Goal: Task Accomplishment & Management: Use online tool/utility

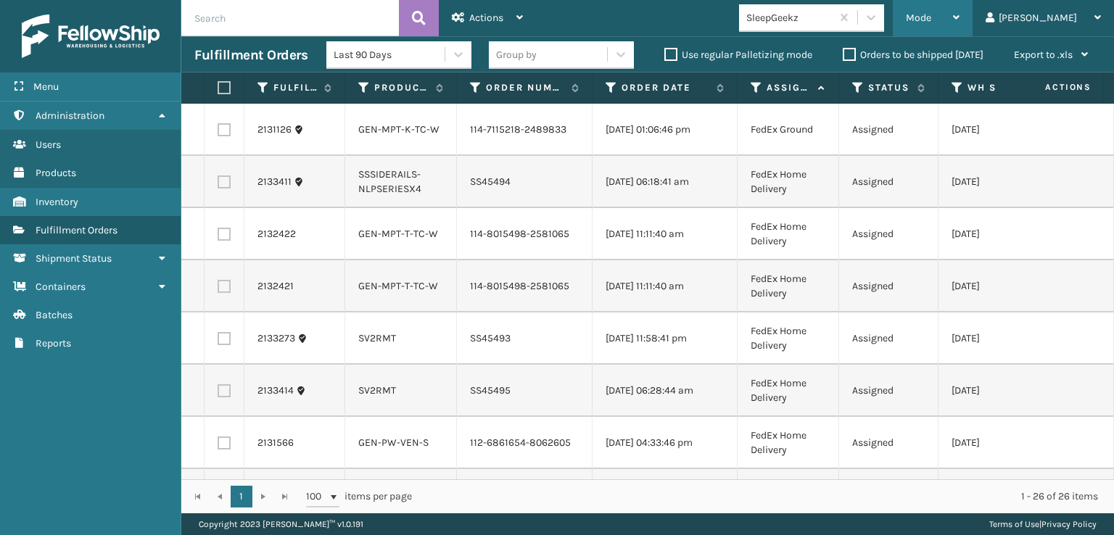
click at [960, 9] on div "Mode" at bounding box center [933, 18] width 54 height 36
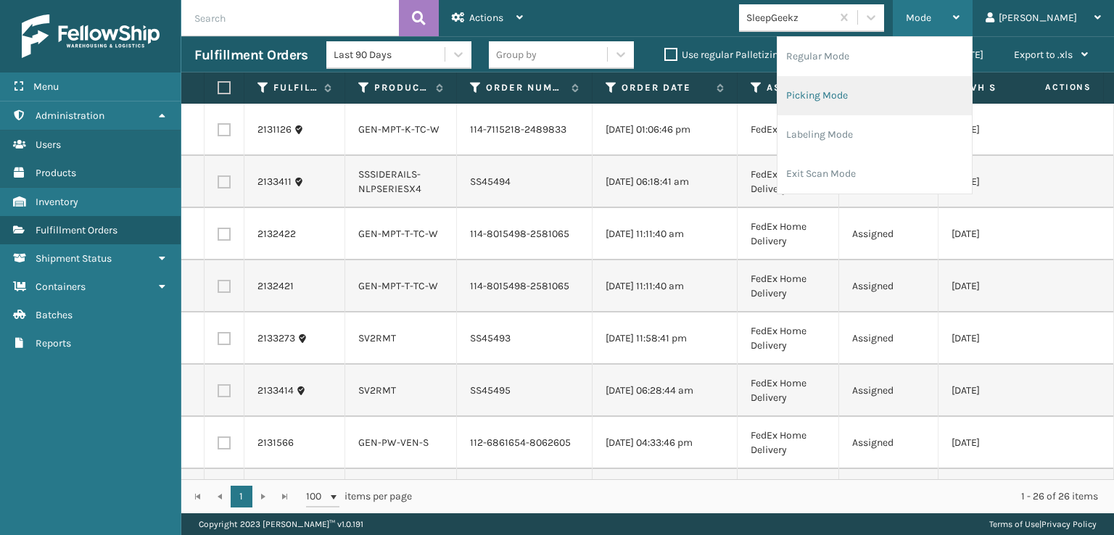
click at [868, 93] on li "Picking Mode" at bounding box center [875, 95] width 194 height 39
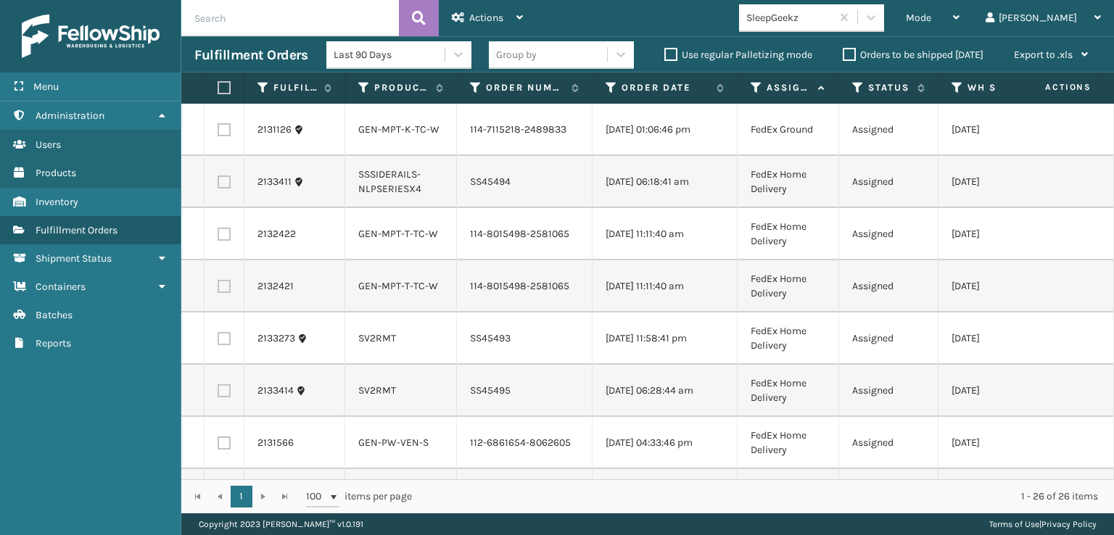
click at [222, 131] on label at bounding box center [224, 129] width 13 height 13
click at [218, 131] on input "checkbox" at bounding box center [218, 127] width 1 height 9
checkbox input "true"
click at [218, 241] on label at bounding box center [224, 234] width 13 height 13
click at [218, 237] on input "checkbox" at bounding box center [218, 232] width 1 height 9
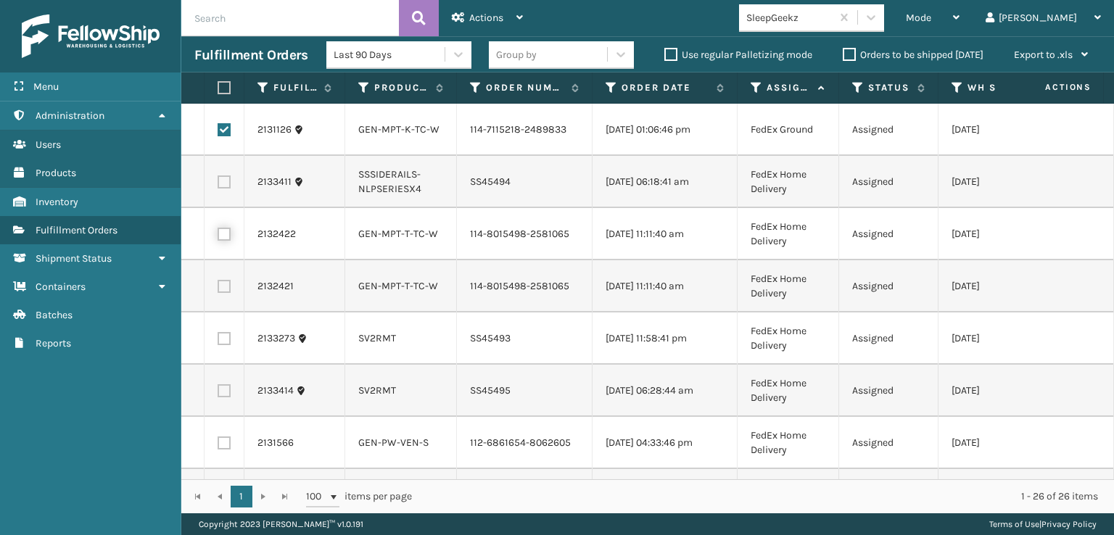
checkbox input "true"
click at [226, 293] on label at bounding box center [224, 286] width 13 height 13
click at [218, 289] on input "checkbox" at bounding box center [218, 284] width 1 height 9
checkbox input "true"
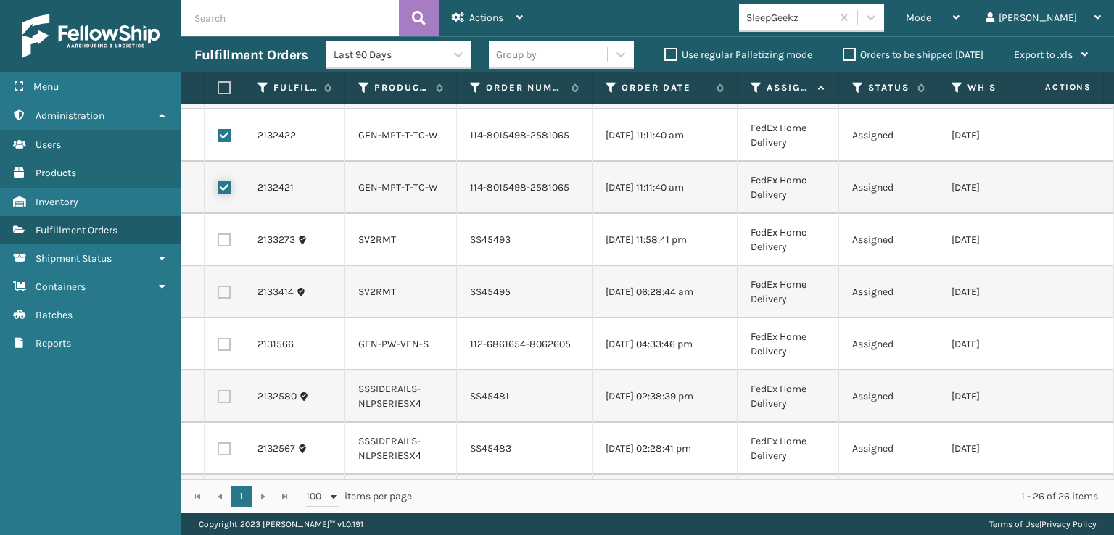
scroll to position [131, 0]
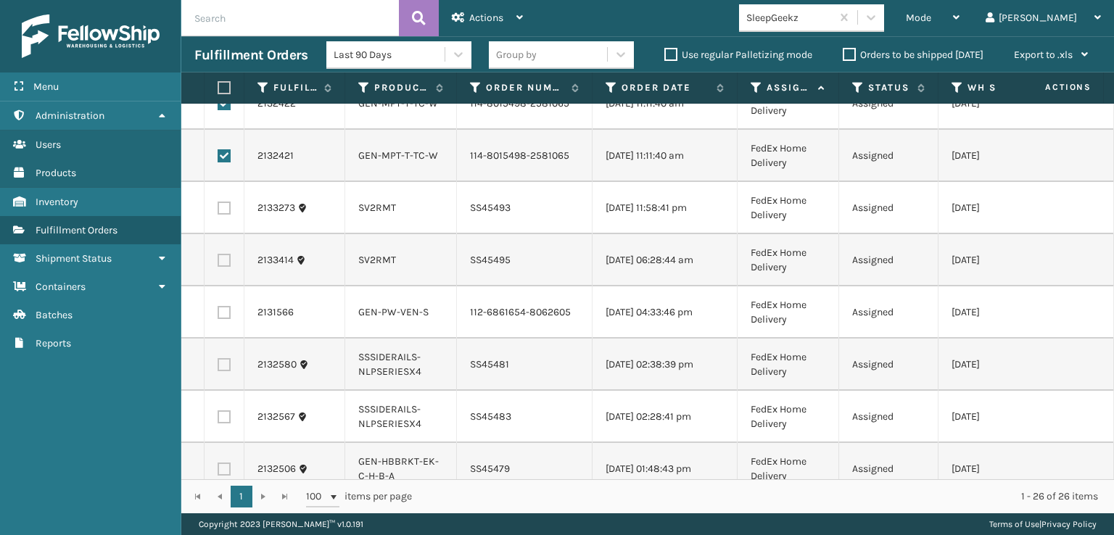
click at [222, 319] on label at bounding box center [224, 312] width 13 height 13
click at [218, 316] on input "checkbox" at bounding box center [218, 310] width 1 height 9
checkbox input "true"
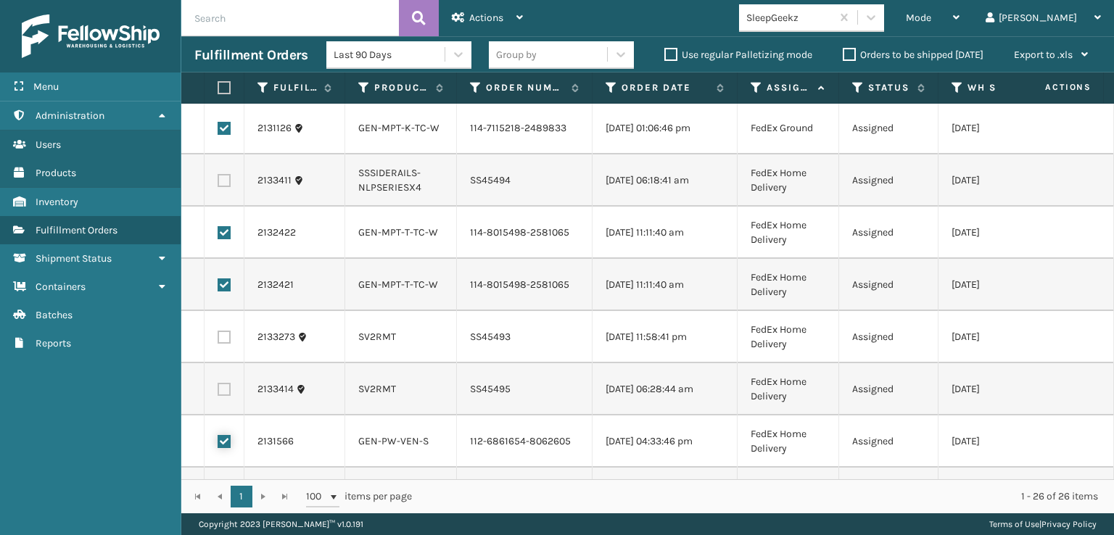
scroll to position [0, 0]
click at [477, 24] on div "Actions" at bounding box center [487, 18] width 71 height 36
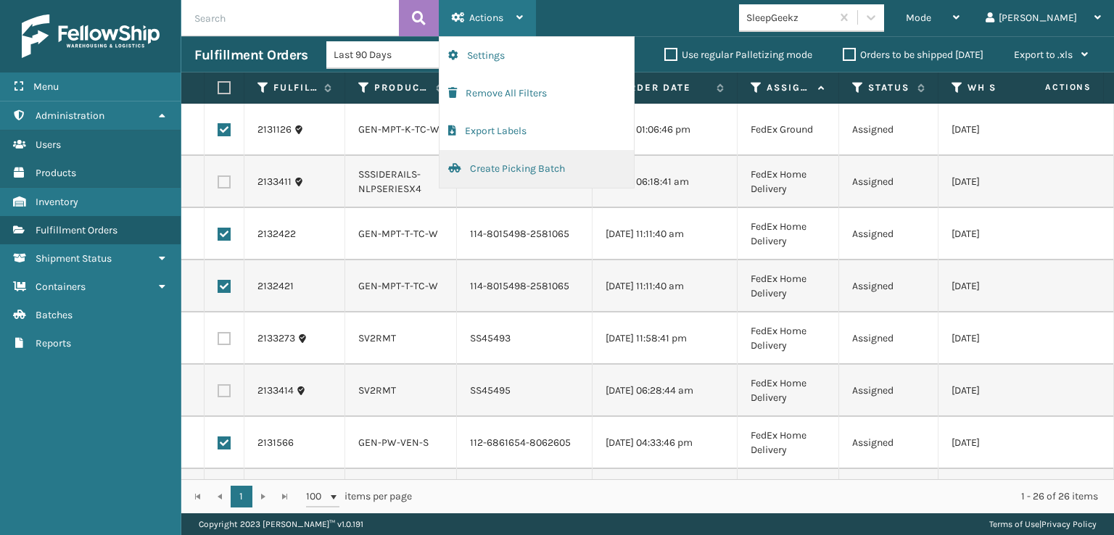
click at [479, 170] on button "Create Picking Batch" at bounding box center [537, 169] width 194 height 38
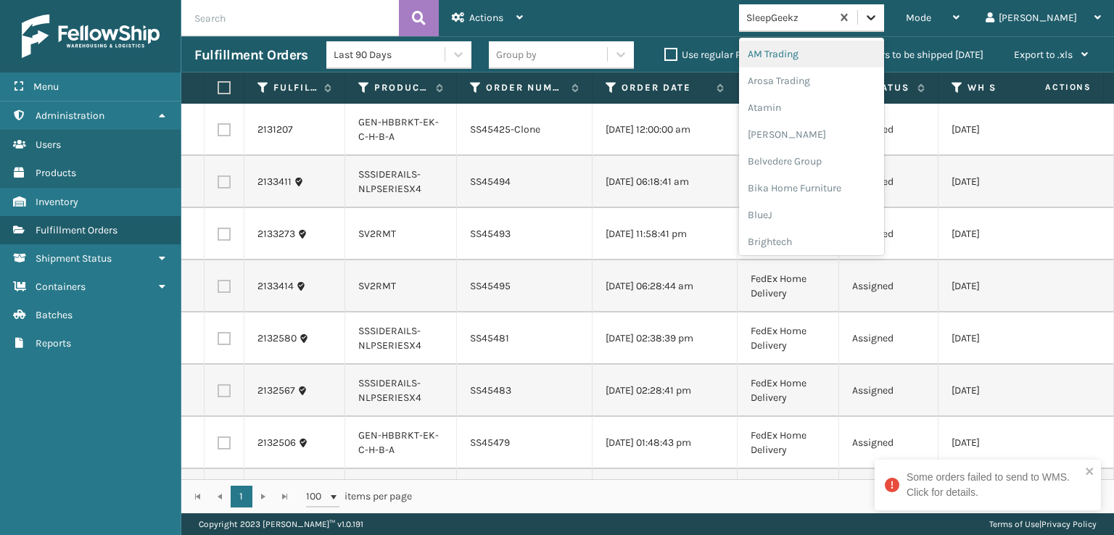
click at [878, 20] on icon at bounding box center [871, 17] width 15 height 15
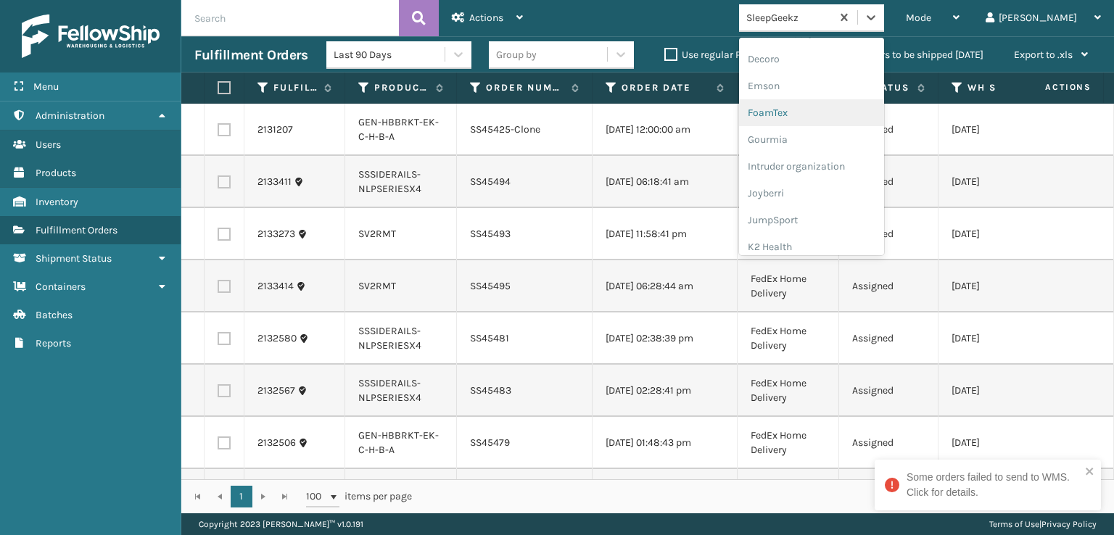
click at [823, 110] on div "FoamTex" at bounding box center [811, 112] width 145 height 27
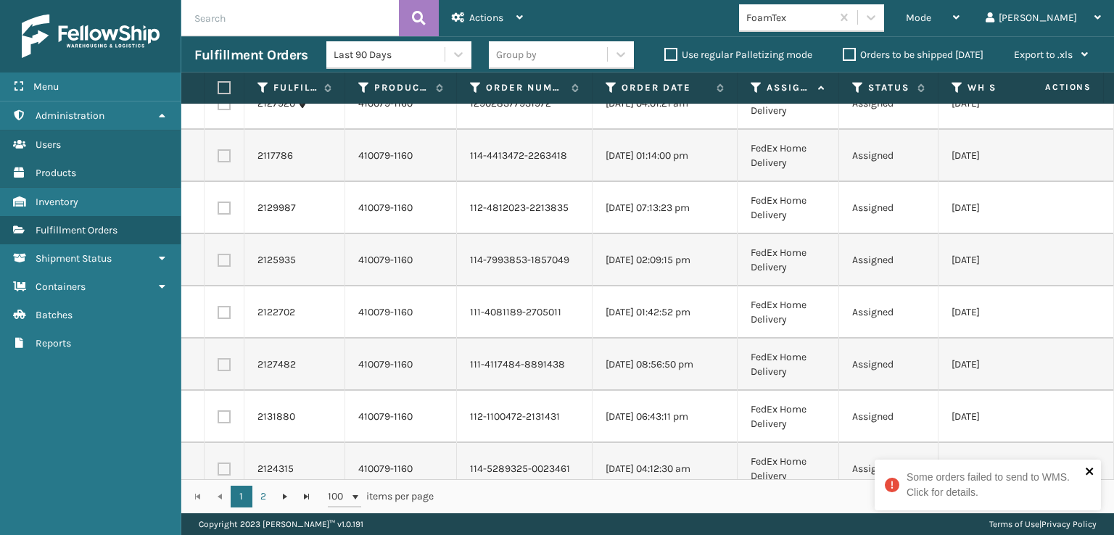
click at [1088, 473] on icon "close" at bounding box center [1089, 471] width 7 height 7
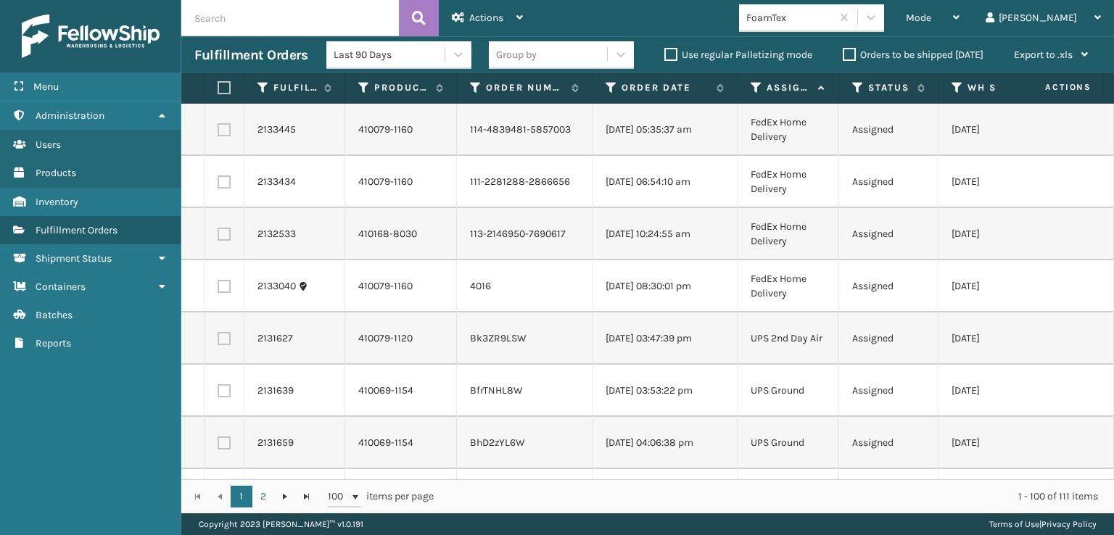
click at [221, 285] on label at bounding box center [224, 286] width 13 height 13
click at [218, 285] on input "checkbox" at bounding box center [218, 284] width 1 height 9
checkbox input "true"
click at [221, 234] on label at bounding box center [224, 234] width 13 height 13
click at [218, 234] on input "checkbox" at bounding box center [218, 232] width 1 height 9
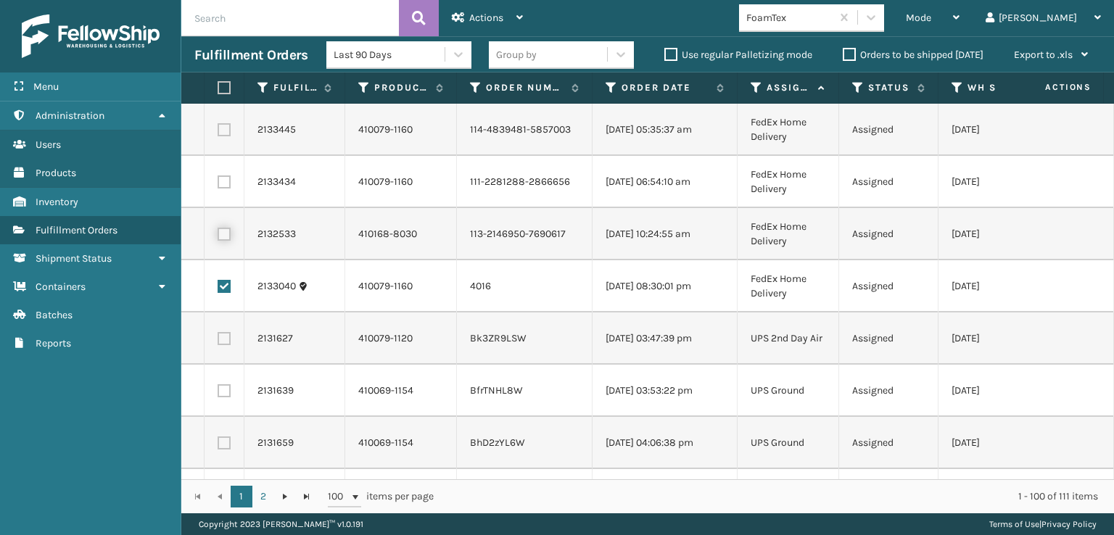
checkbox input "true"
click at [221, 181] on label at bounding box center [224, 182] width 13 height 13
click at [218, 181] on input "checkbox" at bounding box center [218, 180] width 1 height 9
checkbox input "true"
click at [221, 123] on label at bounding box center [224, 129] width 13 height 13
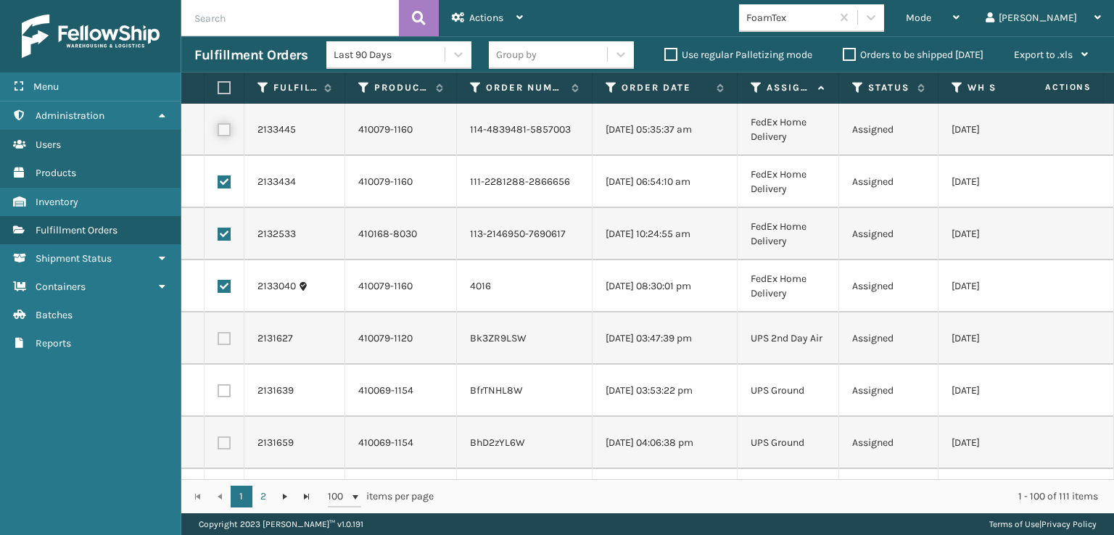
click at [218, 123] on input "checkbox" at bounding box center [218, 127] width 1 height 9
checkbox input "true"
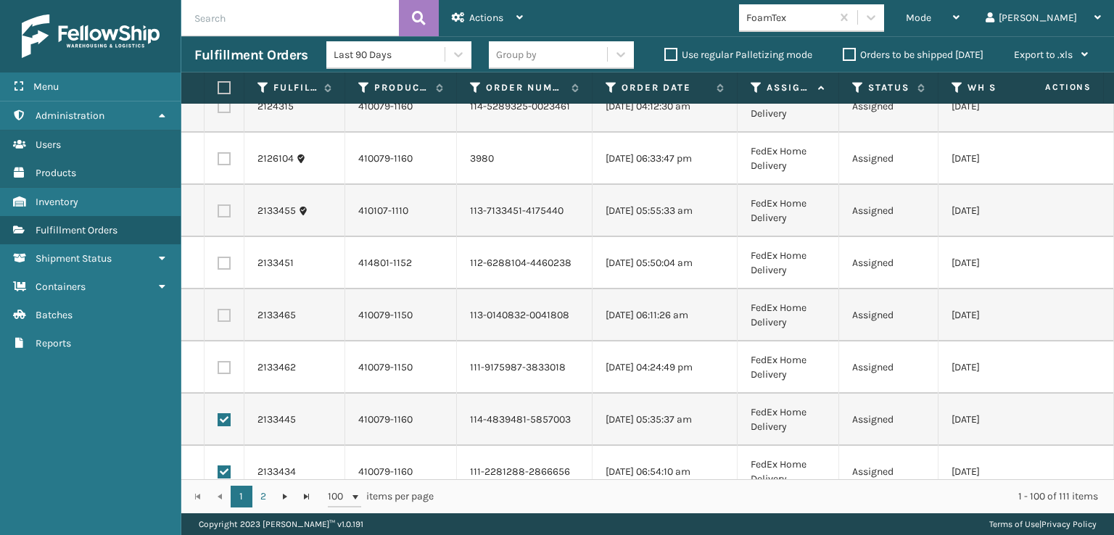
click at [221, 370] on label at bounding box center [224, 367] width 13 height 13
click at [218, 370] on input "checkbox" at bounding box center [218, 365] width 1 height 9
checkbox input "true"
click at [226, 316] on label at bounding box center [224, 315] width 13 height 13
click at [218, 316] on input "checkbox" at bounding box center [218, 313] width 1 height 9
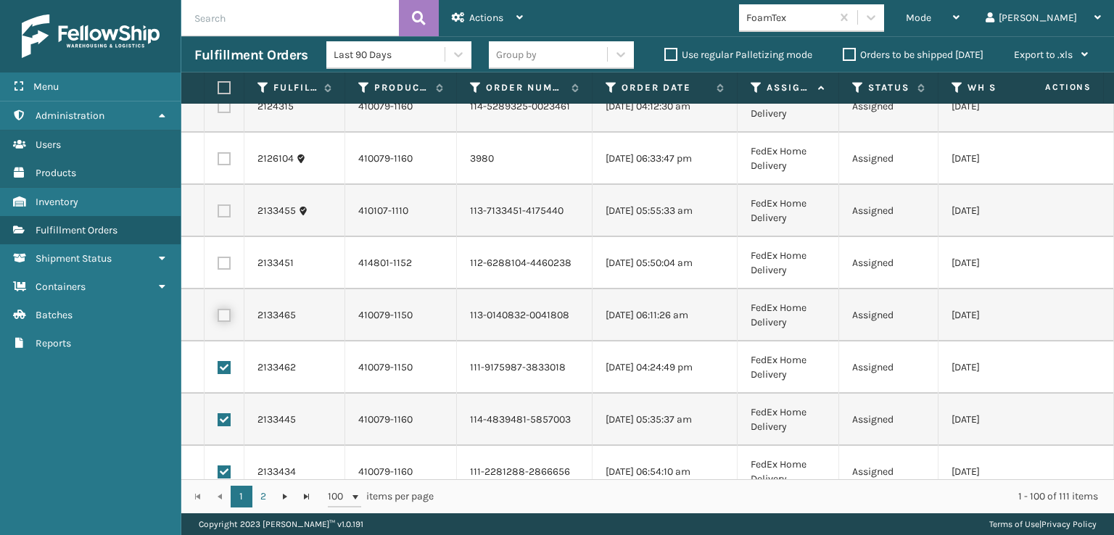
checkbox input "true"
click at [223, 264] on label at bounding box center [224, 263] width 13 height 13
click at [218, 264] on input "checkbox" at bounding box center [218, 261] width 1 height 9
checkbox input "true"
click at [223, 210] on label at bounding box center [224, 211] width 13 height 13
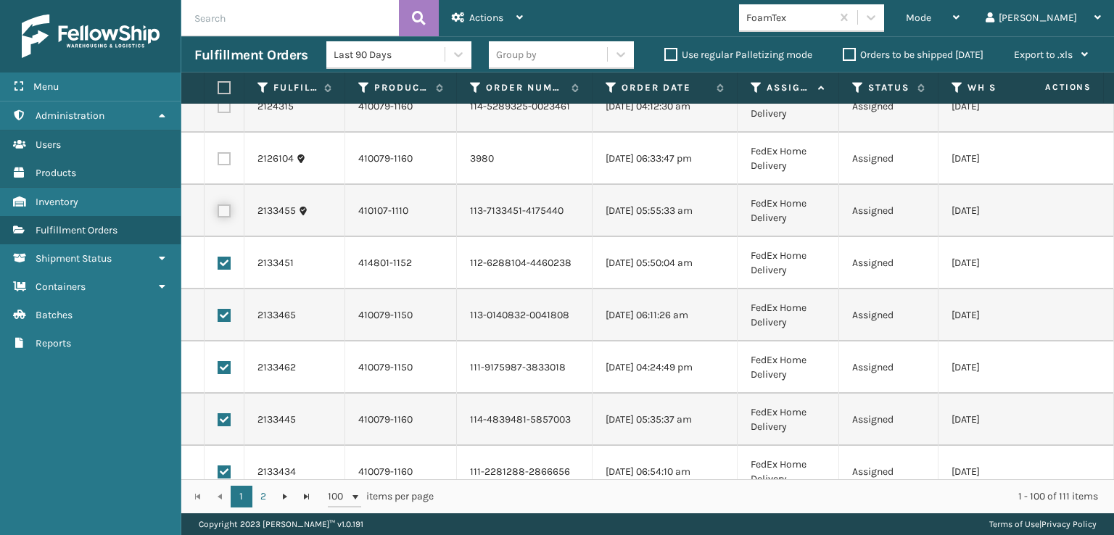
click at [218, 210] on input "checkbox" at bounding box center [218, 209] width 1 height 9
checkbox input "true"
click at [223, 161] on label at bounding box center [224, 158] width 13 height 13
click at [218, 161] on input "checkbox" at bounding box center [218, 156] width 1 height 9
checkbox input "true"
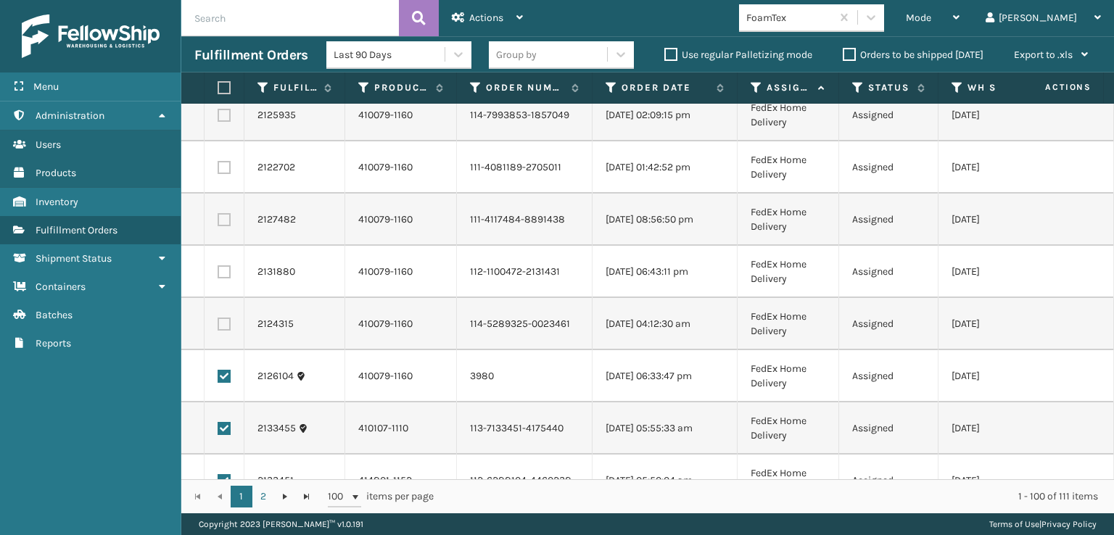
click at [223, 324] on label at bounding box center [224, 324] width 13 height 13
click at [218, 324] on input "checkbox" at bounding box center [218, 322] width 1 height 9
checkbox input "true"
click at [223, 268] on label at bounding box center [224, 271] width 13 height 13
click at [218, 268] on input "checkbox" at bounding box center [218, 269] width 1 height 9
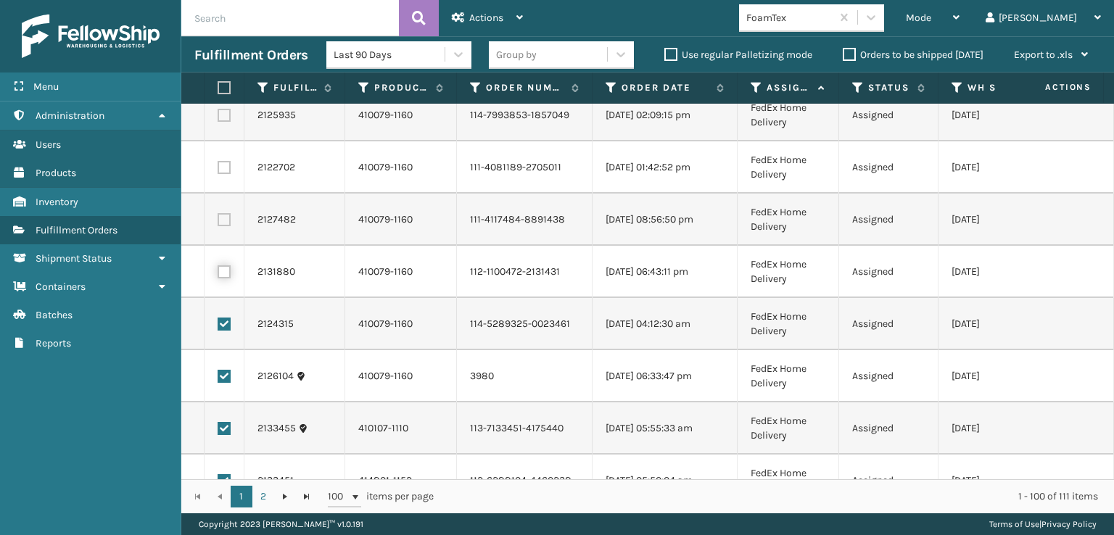
checkbox input "true"
click at [223, 215] on label at bounding box center [224, 219] width 13 height 13
click at [218, 215] on input "checkbox" at bounding box center [218, 217] width 1 height 9
checkbox input "true"
click at [221, 169] on label at bounding box center [224, 167] width 13 height 13
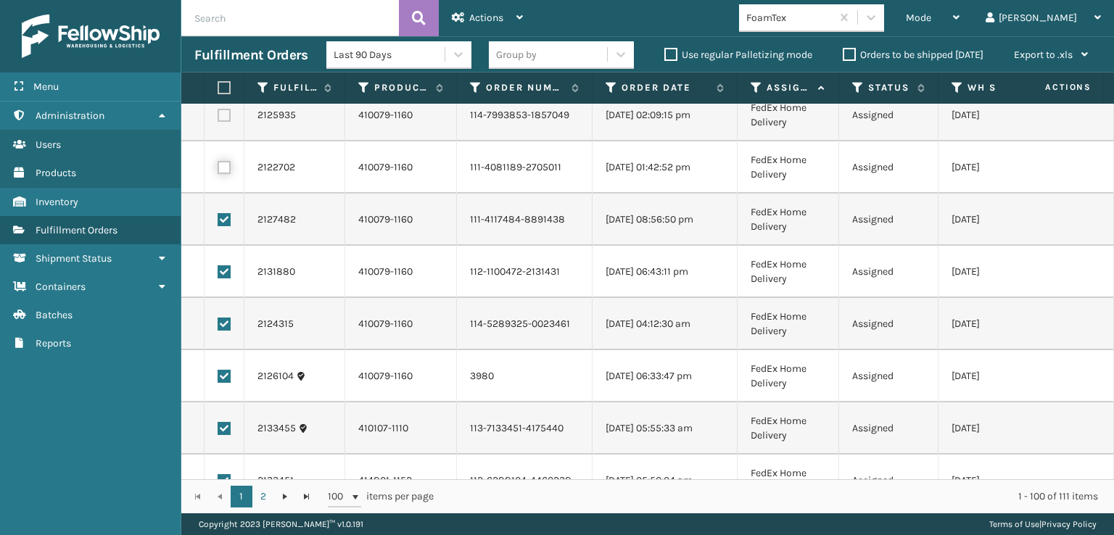
click at [218, 169] on input "checkbox" at bounding box center [218, 165] width 1 height 9
checkbox input "true"
click at [221, 114] on label at bounding box center [224, 115] width 13 height 13
click at [218, 114] on input "checkbox" at bounding box center [218, 113] width 1 height 9
checkbox input "true"
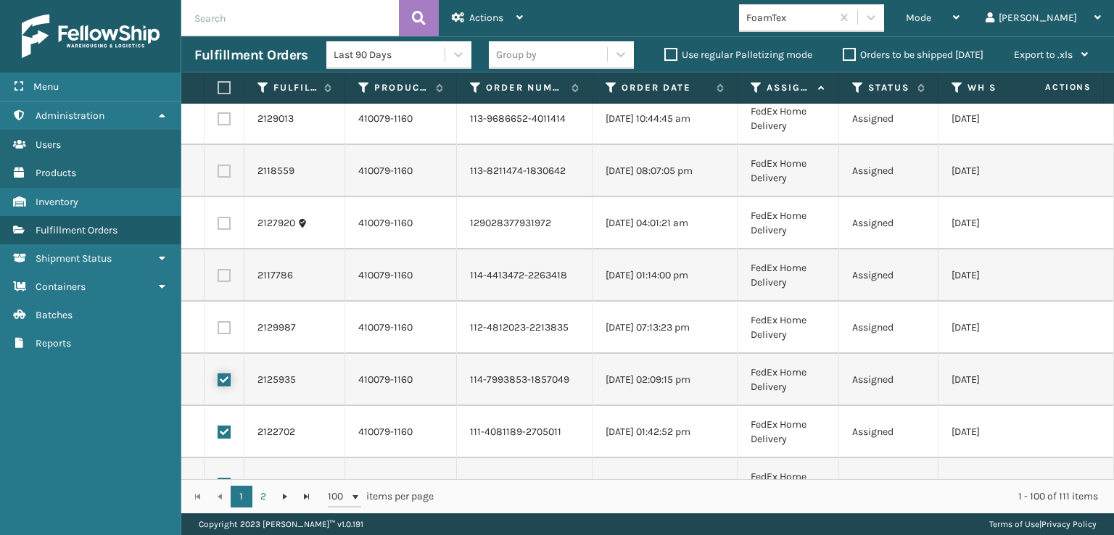
scroll to position [508, 0]
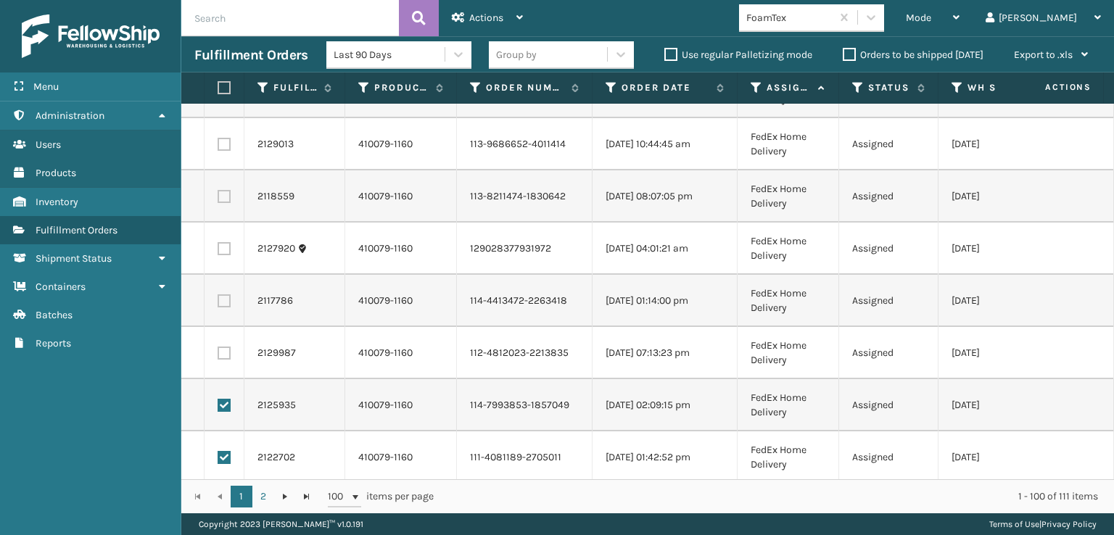
click at [223, 355] on label at bounding box center [224, 353] width 13 height 13
click at [218, 355] on input "checkbox" at bounding box center [218, 351] width 1 height 9
checkbox input "true"
click at [223, 303] on label at bounding box center [224, 300] width 13 height 13
click at [218, 303] on input "checkbox" at bounding box center [218, 298] width 1 height 9
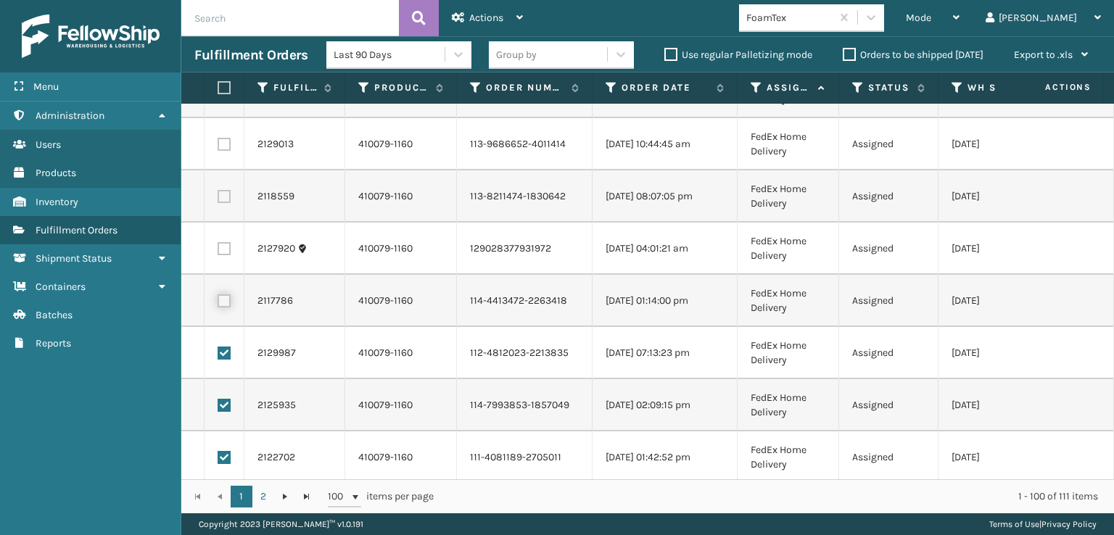
checkbox input "true"
click at [222, 254] on label at bounding box center [224, 248] width 13 height 13
click at [218, 252] on input "checkbox" at bounding box center [218, 246] width 1 height 9
checkbox input "true"
click at [221, 199] on label at bounding box center [224, 196] width 13 height 13
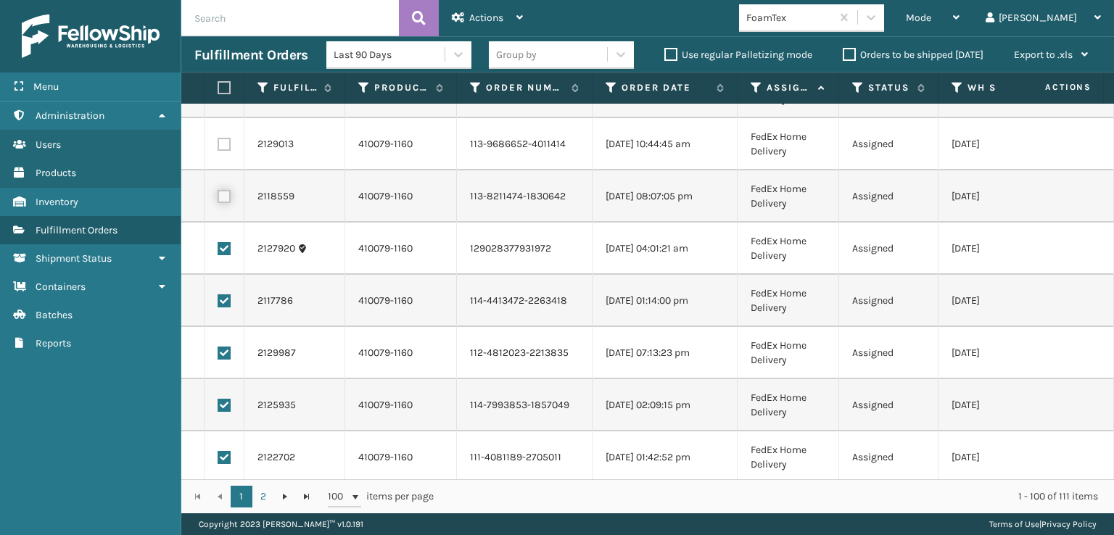
click at [218, 199] on input "checkbox" at bounding box center [218, 194] width 1 height 9
checkbox input "true"
click at [219, 141] on label at bounding box center [224, 144] width 13 height 13
click at [218, 141] on input "checkbox" at bounding box center [218, 142] width 1 height 9
checkbox input "true"
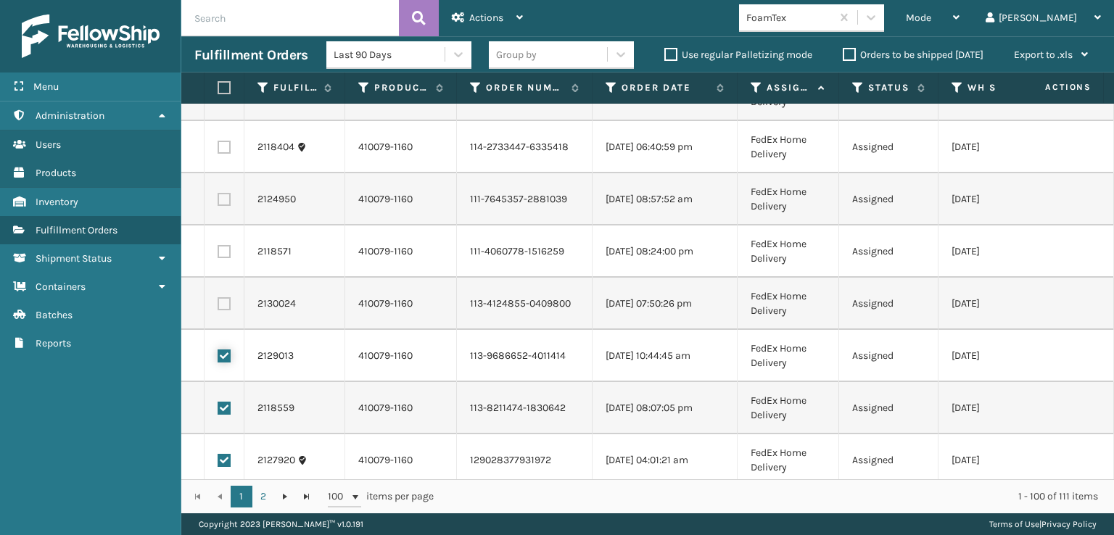
scroll to position [290, 0]
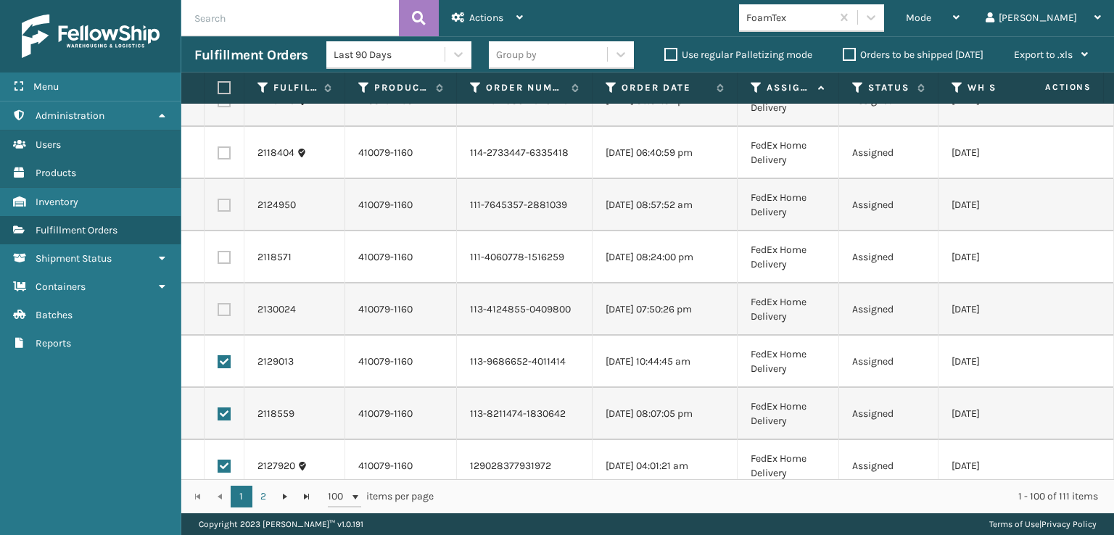
click at [222, 311] on label at bounding box center [224, 309] width 13 height 13
click at [218, 311] on input "checkbox" at bounding box center [218, 307] width 1 height 9
checkbox input "true"
click at [229, 253] on label at bounding box center [224, 257] width 13 height 13
click at [218, 253] on input "checkbox" at bounding box center [218, 255] width 1 height 9
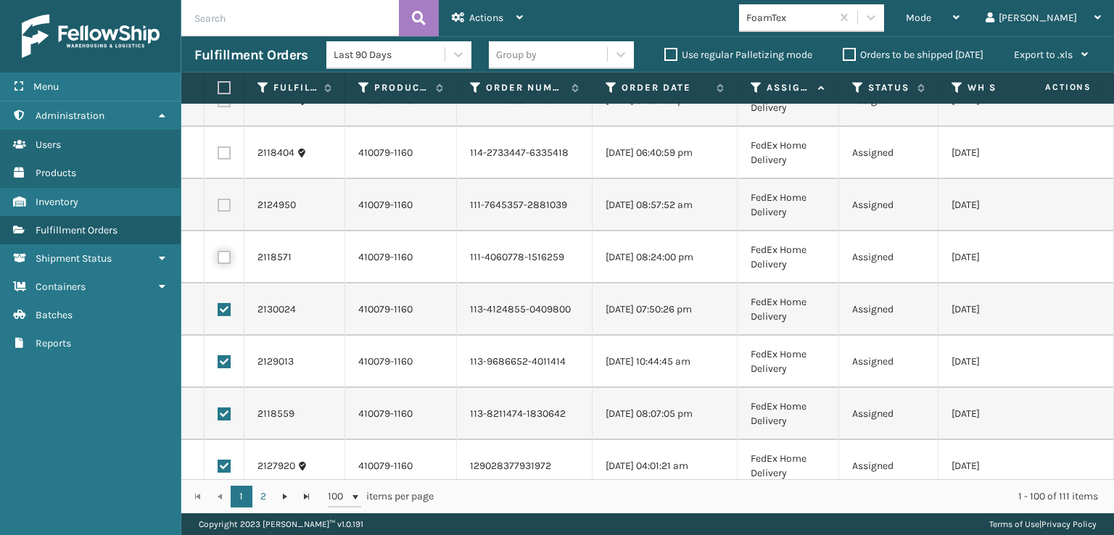
checkbox input "true"
click at [224, 203] on label at bounding box center [224, 205] width 13 height 13
click at [218, 203] on input "checkbox" at bounding box center [218, 203] width 1 height 9
checkbox input "true"
click at [223, 149] on label at bounding box center [224, 153] width 13 height 13
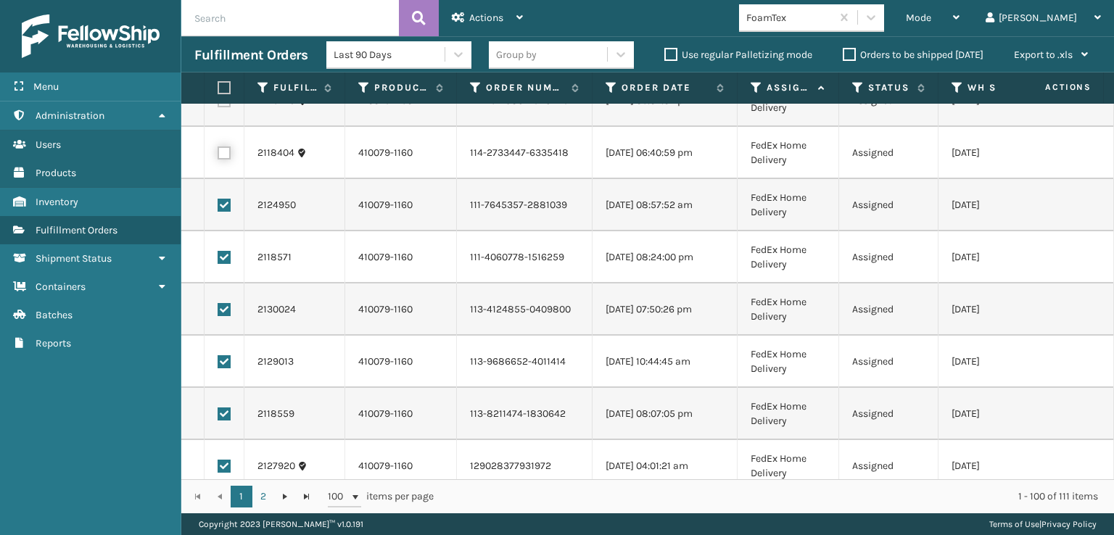
click at [218, 149] on input "checkbox" at bounding box center [218, 151] width 1 height 9
checkbox input "true"
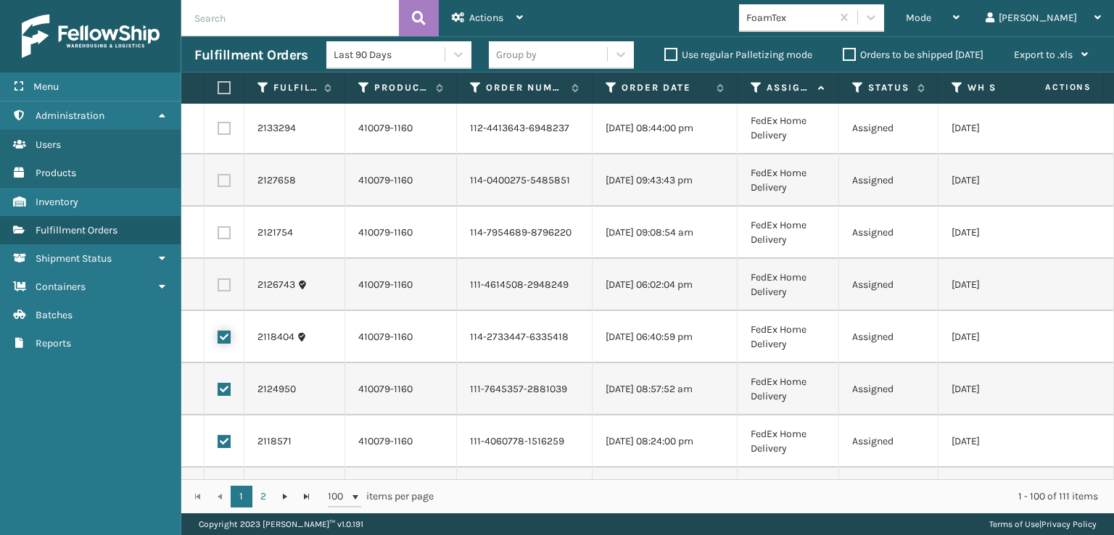
scroll to position [73, 0]
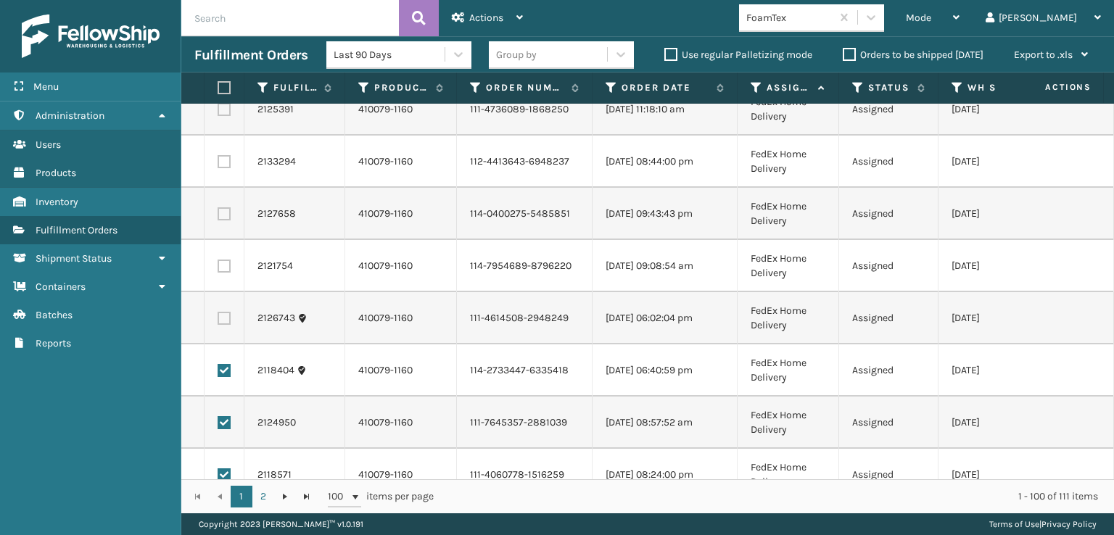
click at [224, 319] on label at bounding box center [224, 318] width 13 height 13
click at [218, 319] on input "checkbox" at bounding box center [218, 316] width 1 height 9
checkbox input "true"
click at [226, 262] on label at bounding box center [224, 266] width 13 height 13
click at [218, 262] on input "checkbox" at bounding box center [218, 264] width 1 height 9
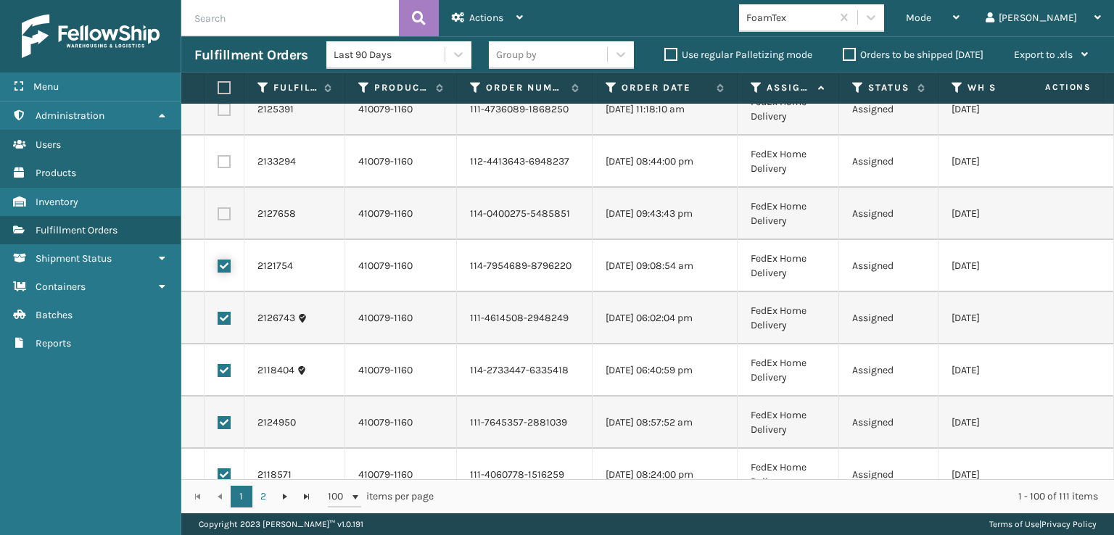
checkbox input "true"
click at [226, 218] on label at bounding box center [224, 213] width 13 height 13
click at [218, 217] on input "checkbox" at bounding box center [218, 211] width 1 height 9
checkbox input "true"
click at [226, 160] on label at bounding box center [224, 161] width 13 height 13
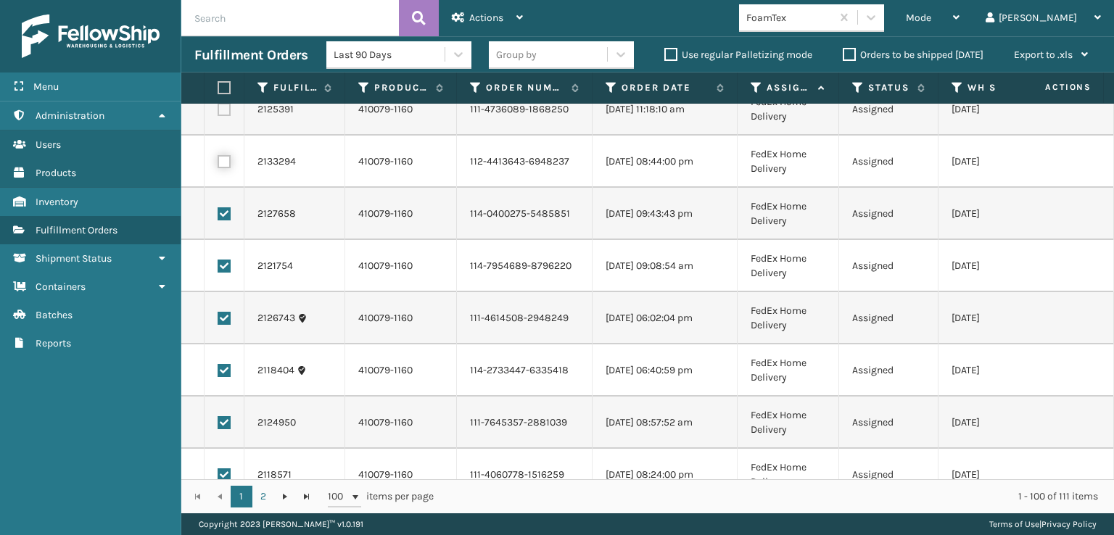
click at [218, 160] on input "checkbox" at bounding box center [218, 159] width 1 height 9
checkbox input "true"
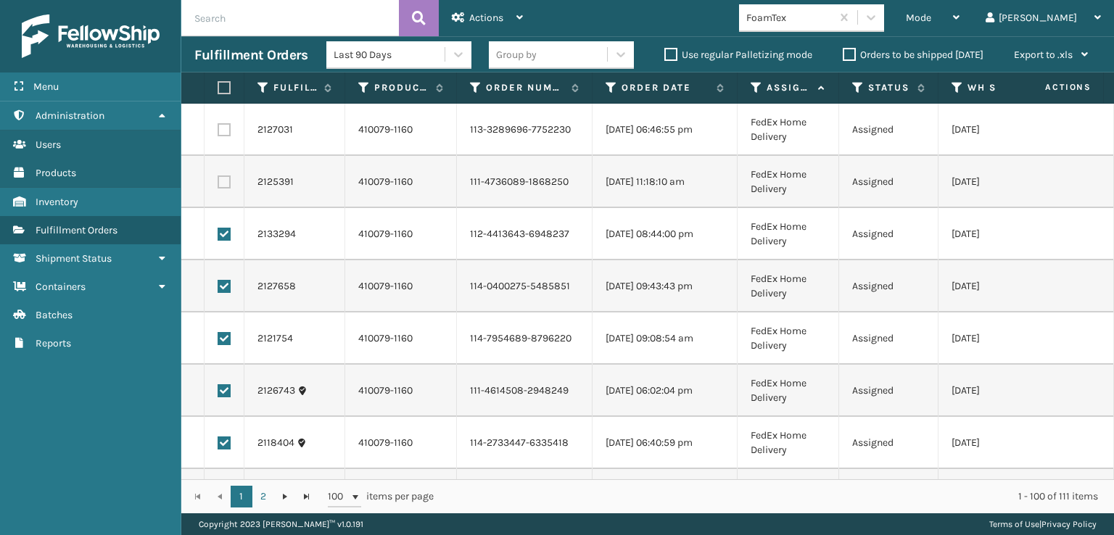
click at [223, 184] on label at bounding box center [224, 182] width 13 height 13
click at [218, 184] on input "checkbox" at bounding box center [218, 180] width 1 height 9
checkbox input "true"
click at [225, 129] on label at bounding box center [224, 129] width 13 height 13
click at [218, 129] on input "checkbox" at bounding box center [218, 127] width 1 height 9
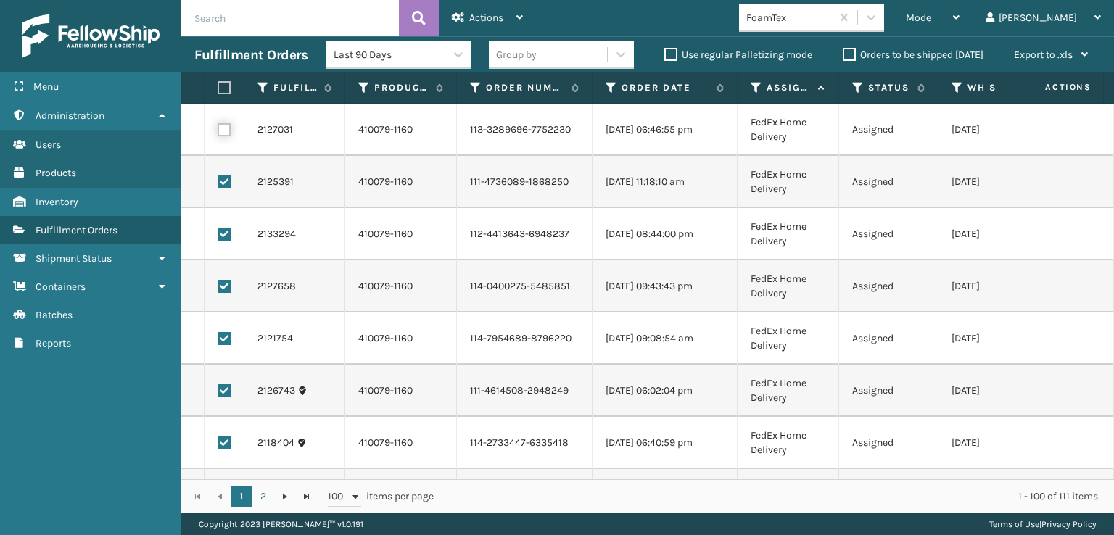
checkbox input "true"
click at [476, 13] on span "Actions" at bounding box center [486, 18] width 34 height 12
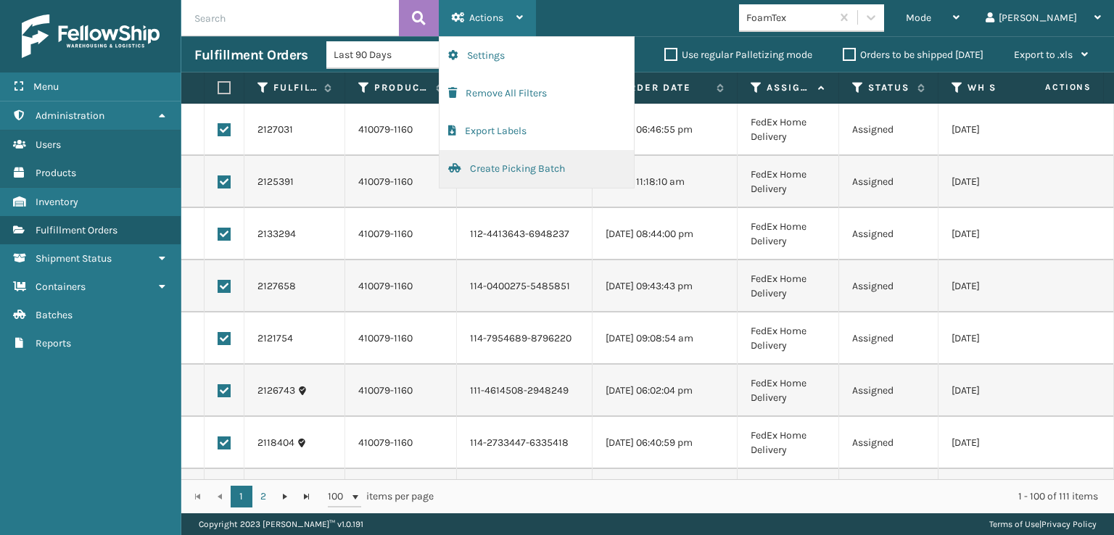
click at [500, 165] on button "Create Picking Batch" at bounding box center [537, 169] width 194 height 38
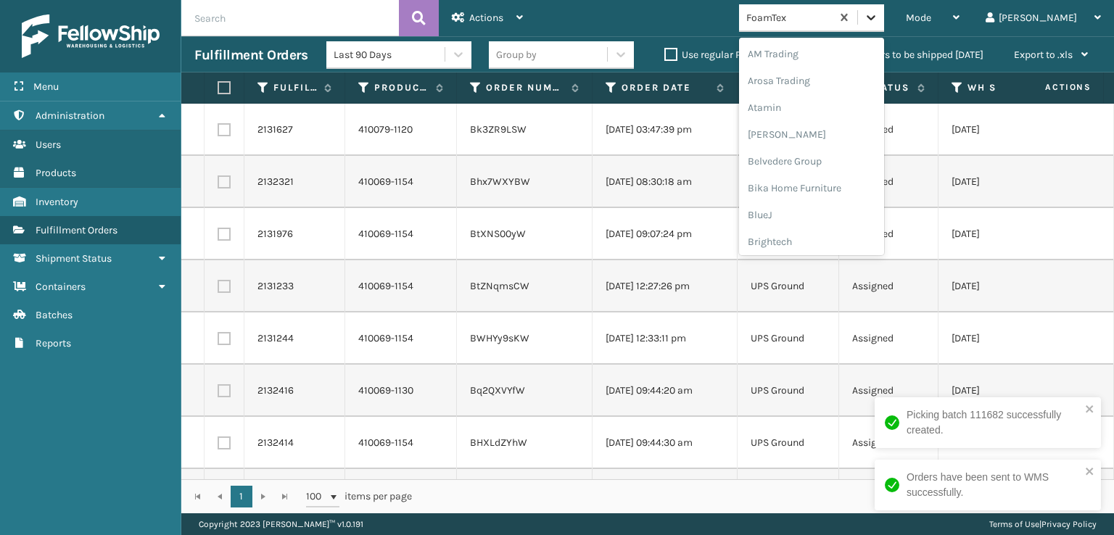
click at [884, 28] on div at bounding box center [871, 17] width 26 height 26
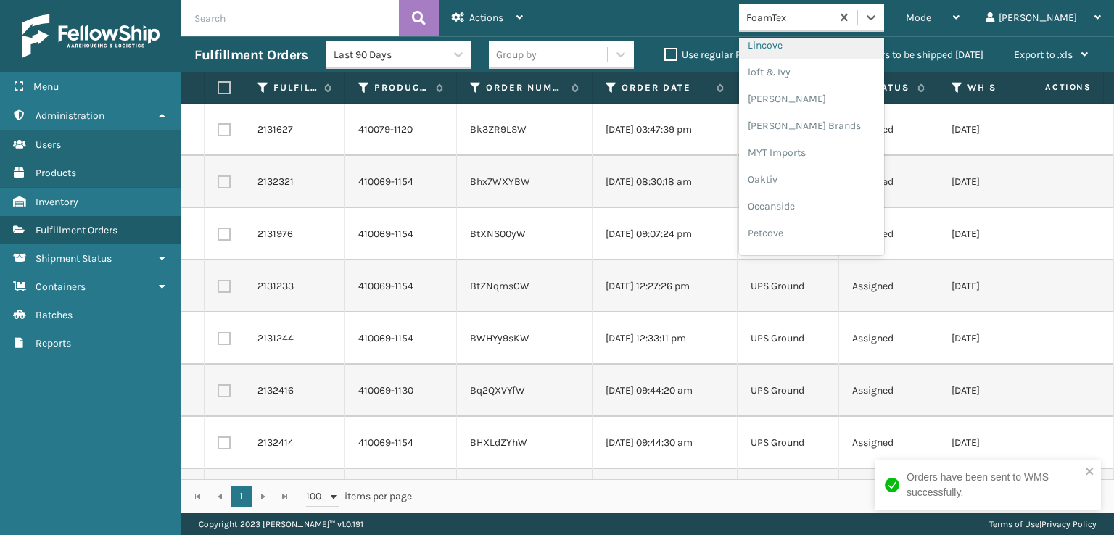
scroll to position [603, 0]
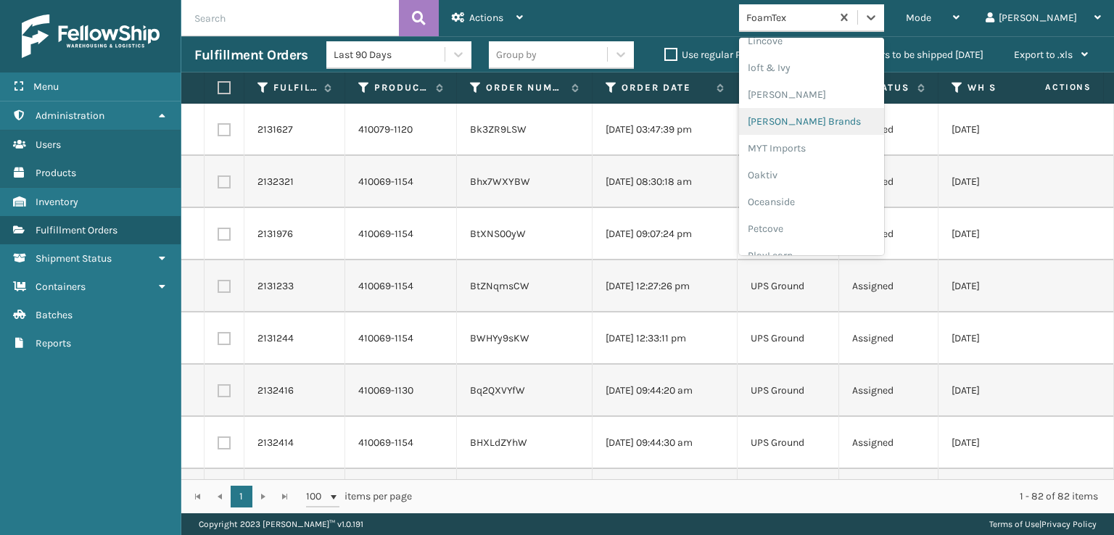
click at [825, 117] on div "[PERSON_NAME] Brands" at bounding box center [811, 121] width 145 height 27
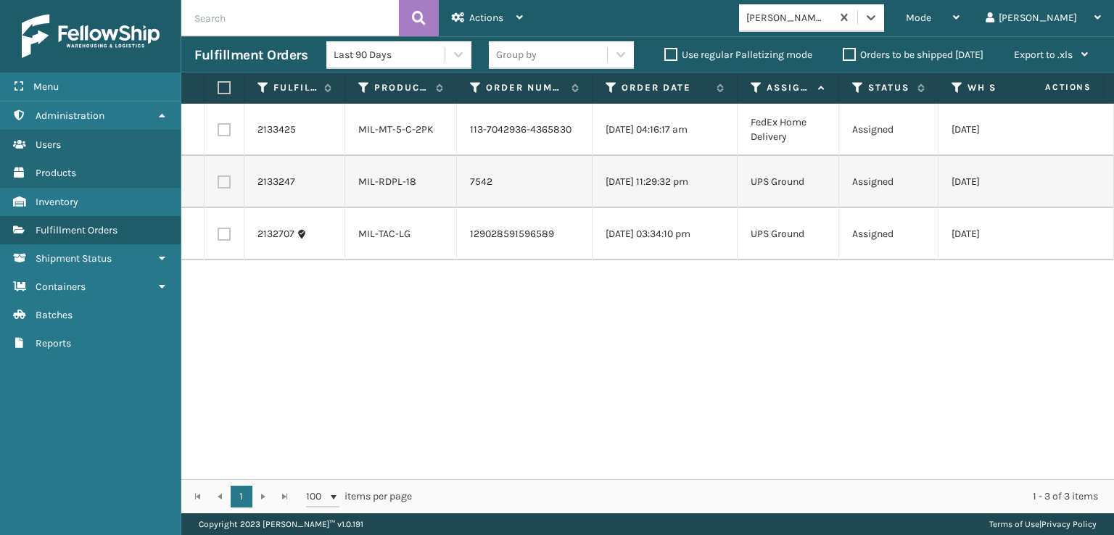
click at [219, 133] on label at bounding box center [224, 129] width 13 height 13
click at [218, 133] on input "checkbox" at bounding box center [218, 127] width 1 height 9
checkbox input "true"
click at [466, 9] on div "Actions" at bounding box center [487, 18] width 71 height 36
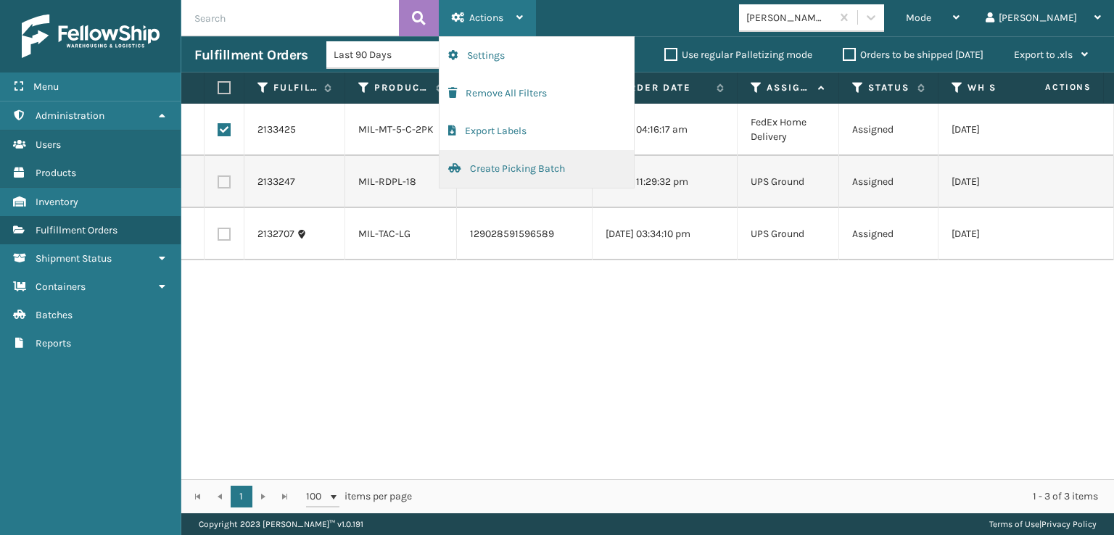
click at [509, 170] on button "Create Picking Batch" at bounding box center [537, 169] width 194 height 38
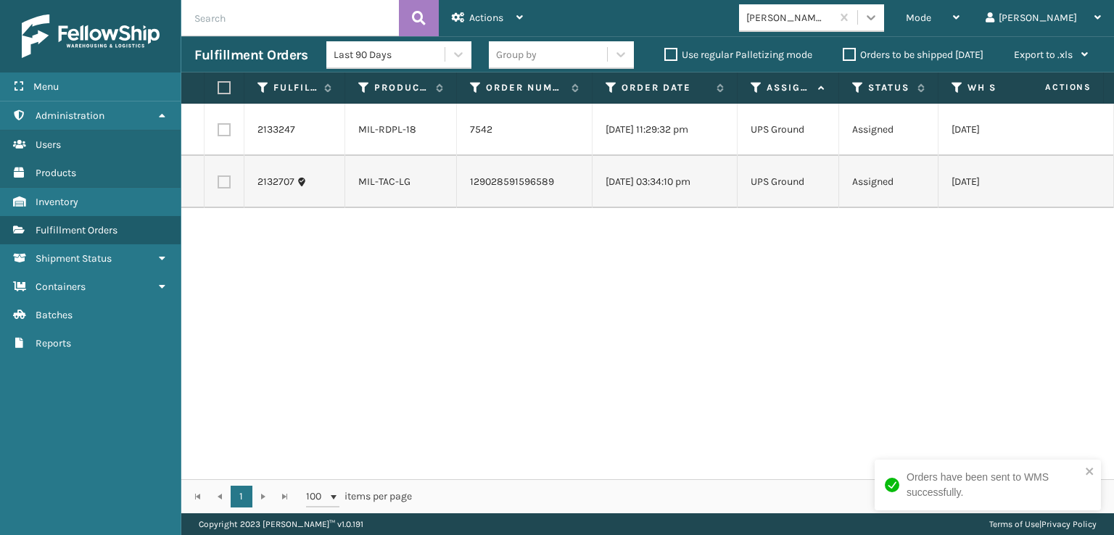
click at [884, 27] on div at bounding box center [871, 17] width 26 height 26
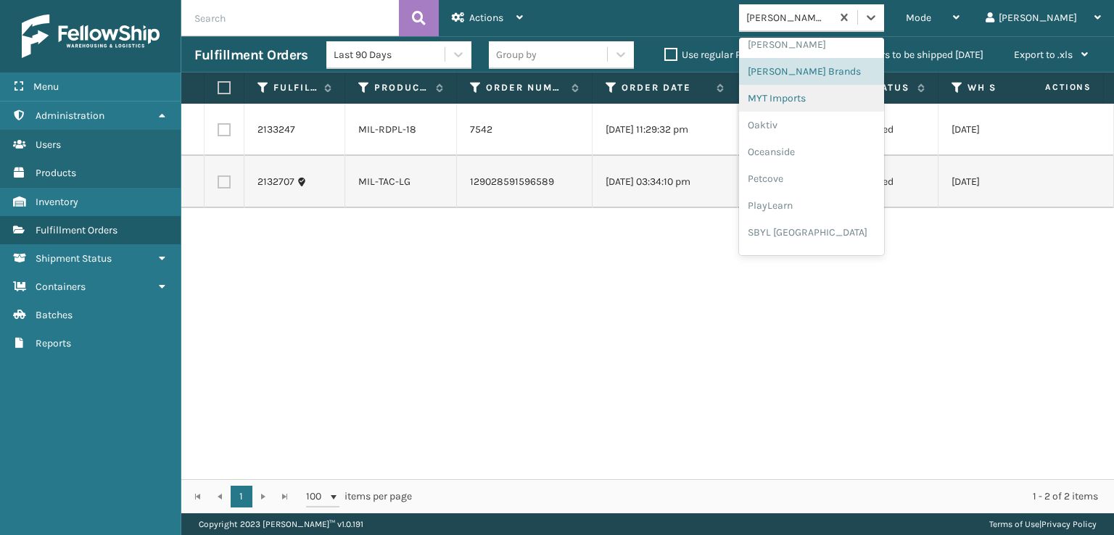
scroll to position [676, 0]
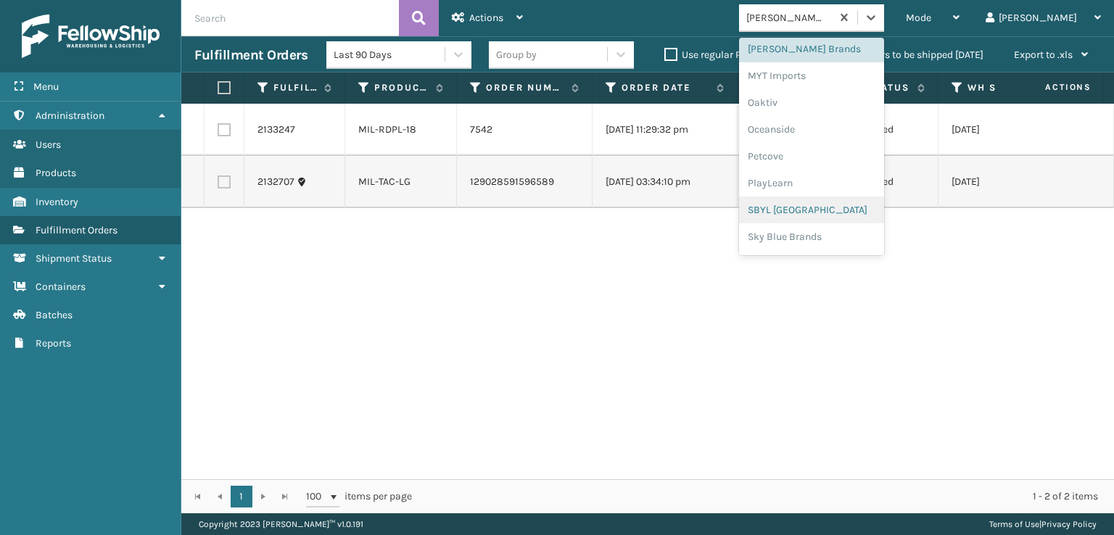
click at [833, 206] on div "SBYL [GEOGRAPHIC_DATA]" at bounding box center [811, 210] width 145 height 27
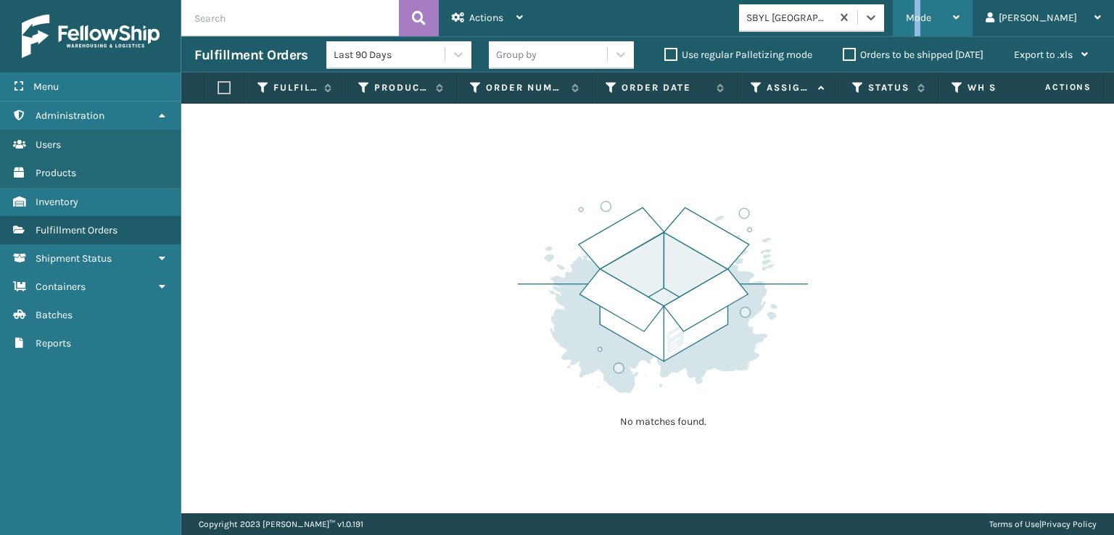
click at [931, 13] on span "Mode" at bounding box center [918, 18] width 25 height 12
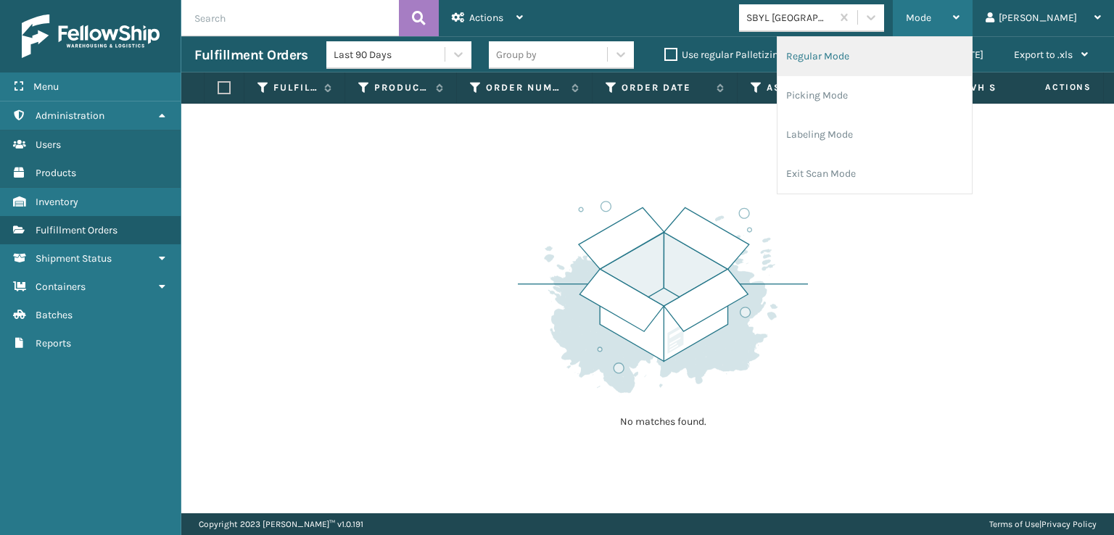
click at [891, 57] on li "Regular Mode" at bounding box center [875, 56] width 194 height 39
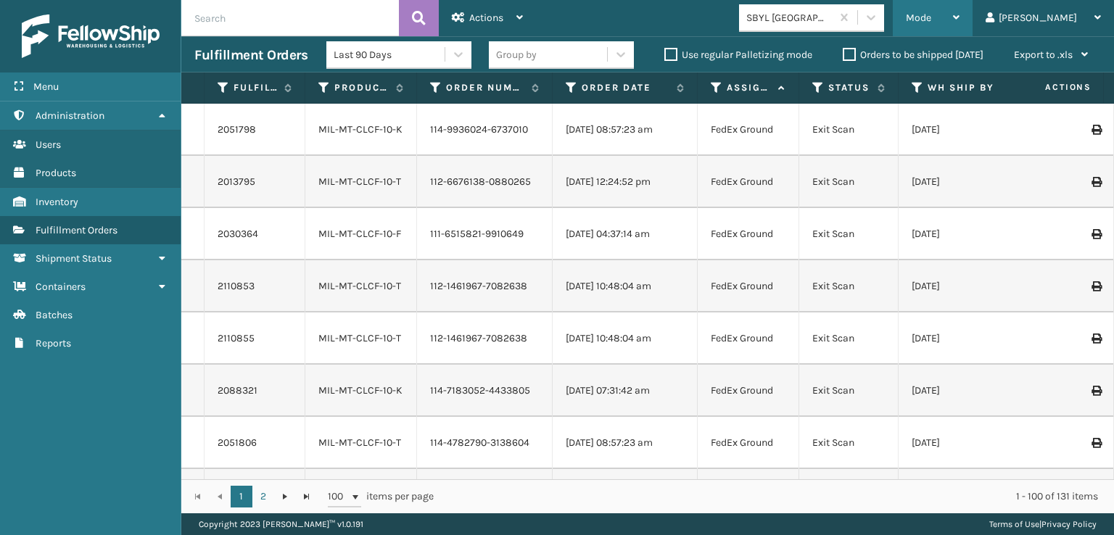
click at [931, 12] on span "Mode" at bounding box center [918, 18] width 25 height 12
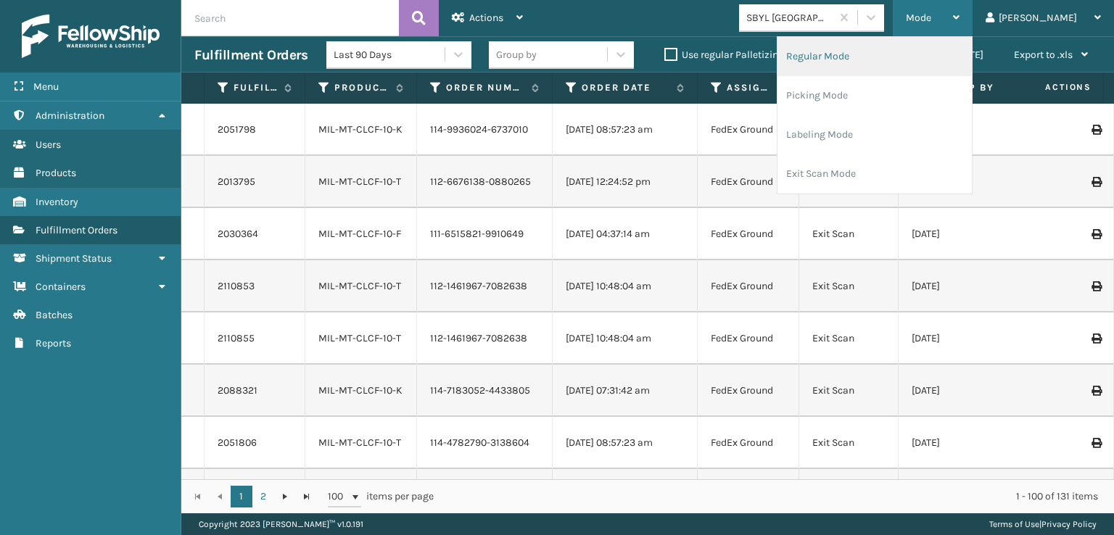
click at [885, 57] on li "Regular Mode" at bounding box center [875, 56] width 194 height 39
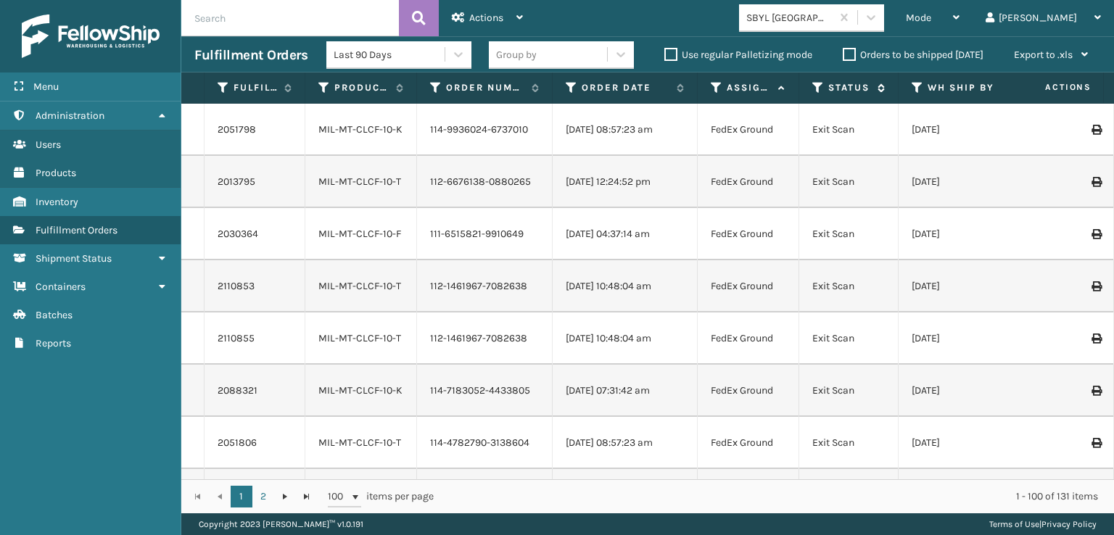
click at [821, 88] on icon at bounding box center [818, 87] width 12 height 13
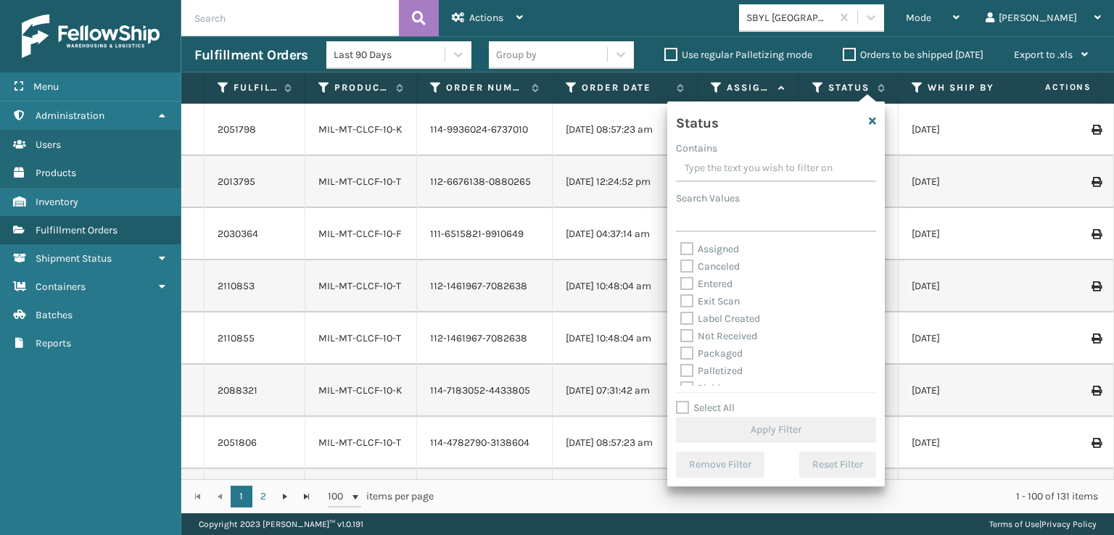
scroll to position [73, 0]
click at [690, 311] on label "Picking" at bounding box center [705, 316] width 51 height 12
click at [681, 311] on input "Picking" at bounding box center [680, 312] width 1 height 9
checkbox input "true"
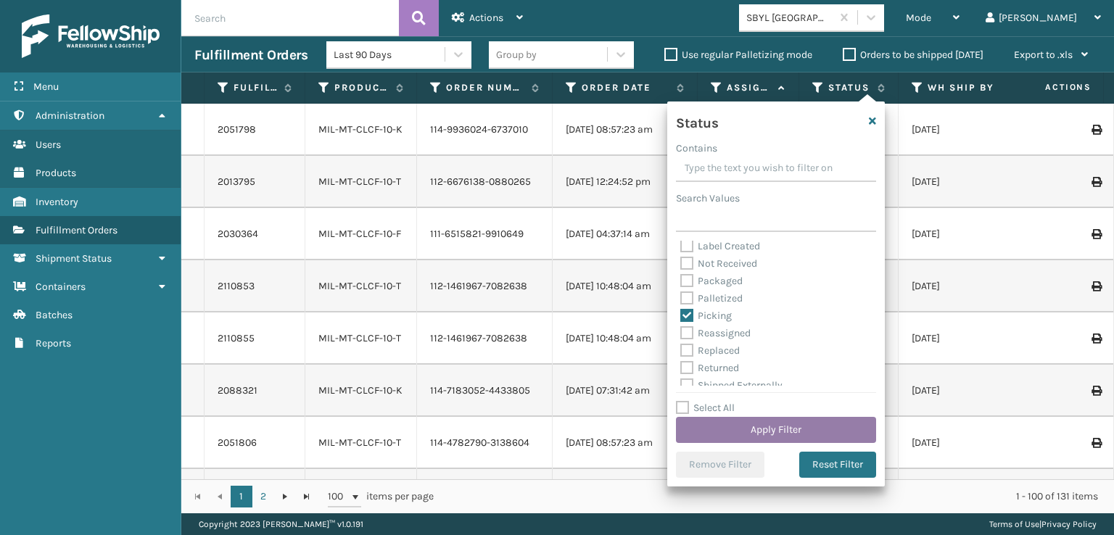
click at [729, 430] on button "Apply Filter" at bounding box center [776, 430] width 200 height 26
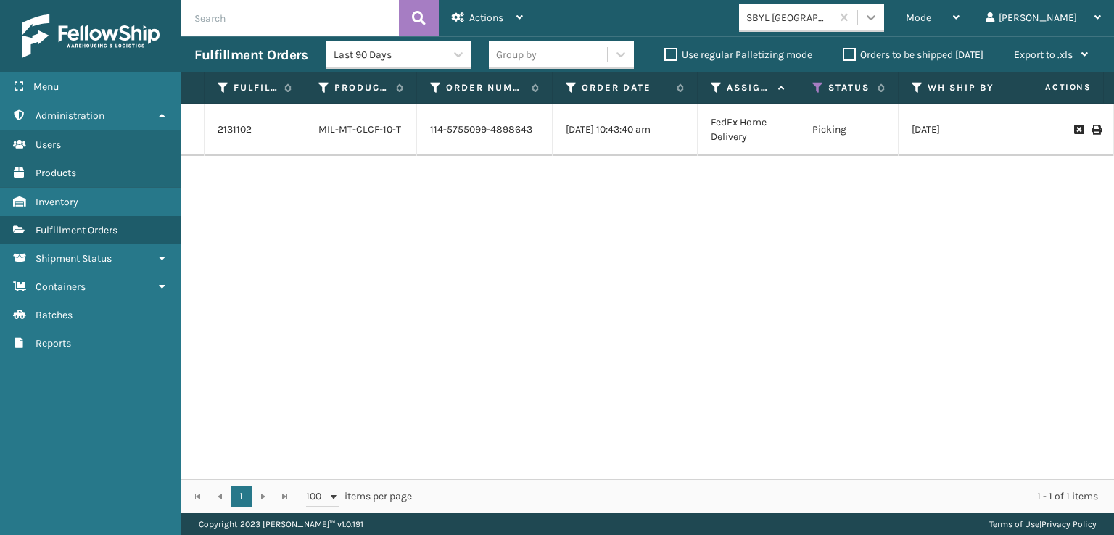
click at [878, 15] on icon at bounding box center [871, 17] width 15 height 15
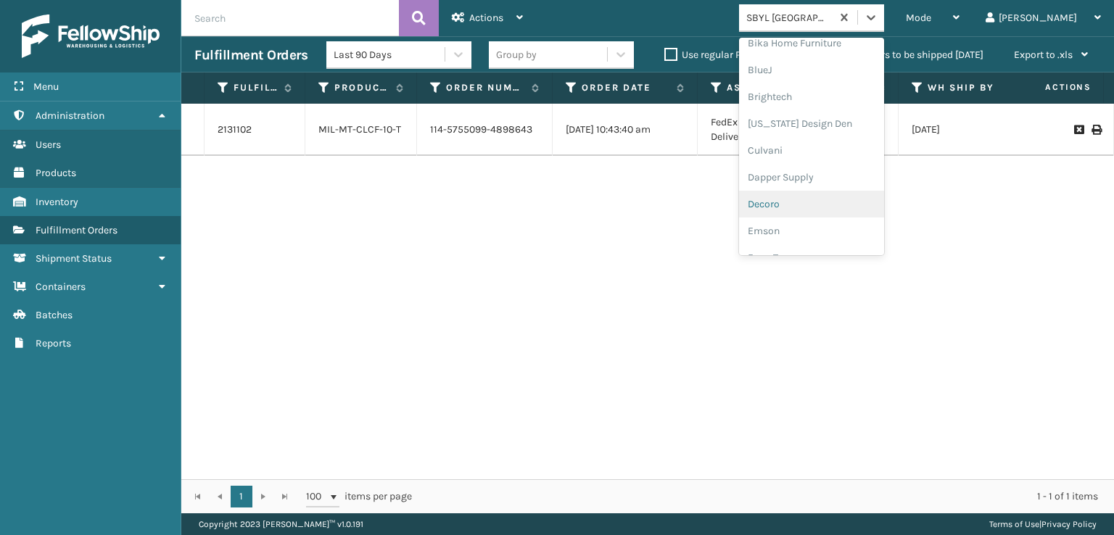
scroll to position [218, 0]
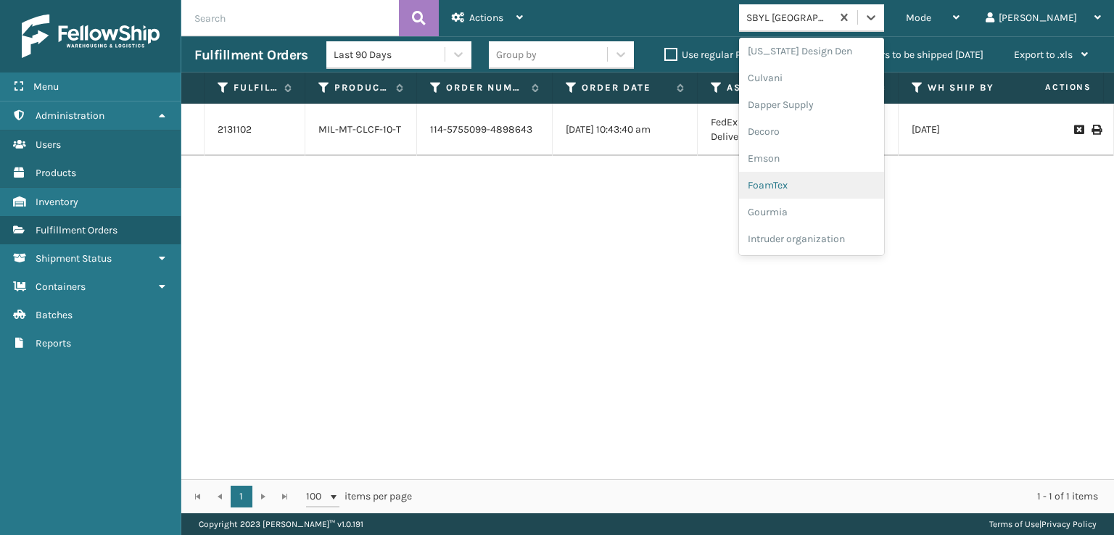
click at [830, 186] on div "FoamTex" at bounding box center [811, 185] width 145 height 27
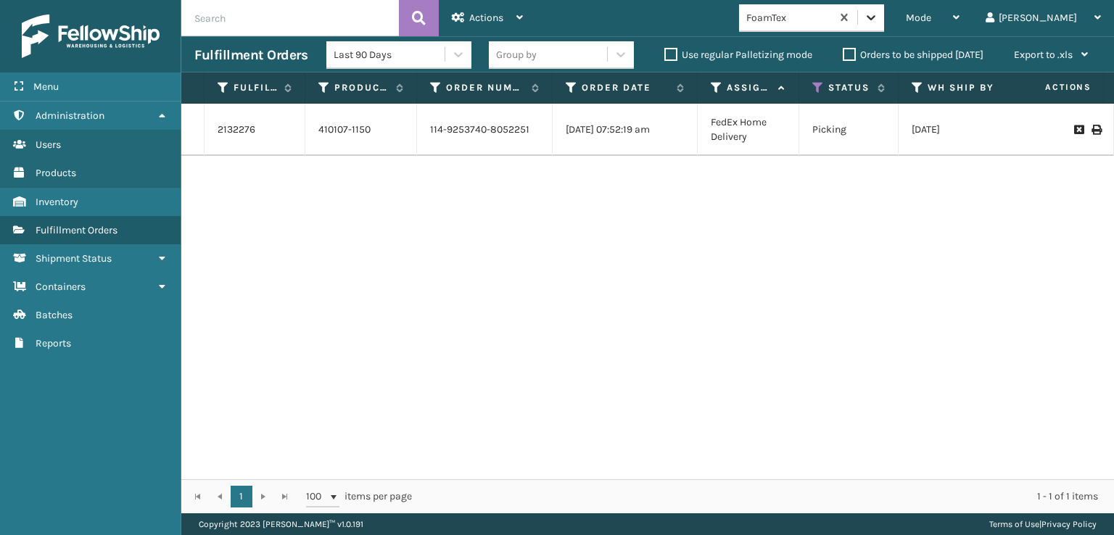
click at [878, 13] on icon at bounding box center [871, 17] width 15 height 15
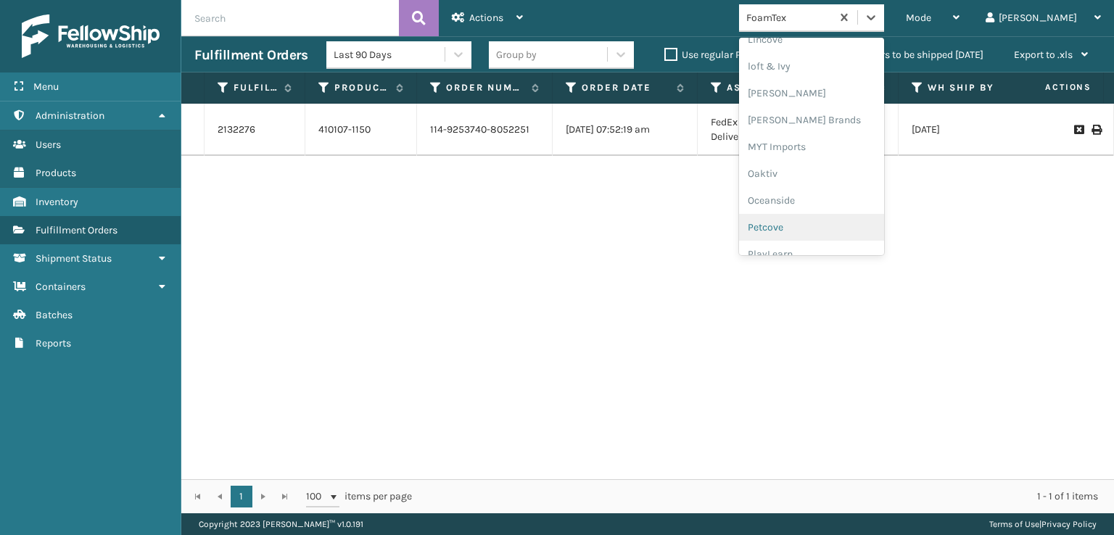
scroll to position [582, 0]
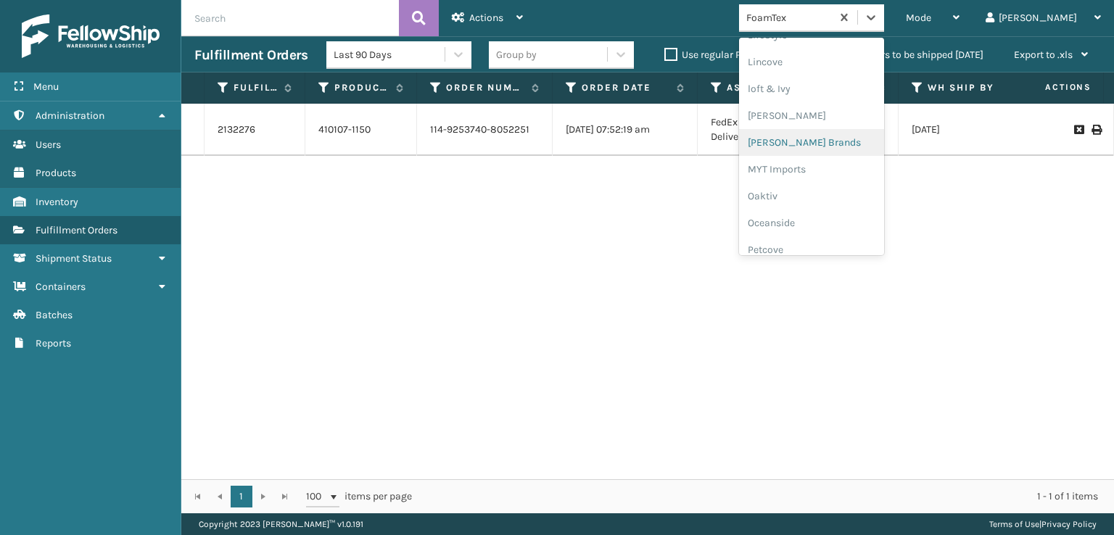
click at [838, 137] on div "[PERSON_NAME] Brands" at bounding box center [811, 142] width 145 height 27
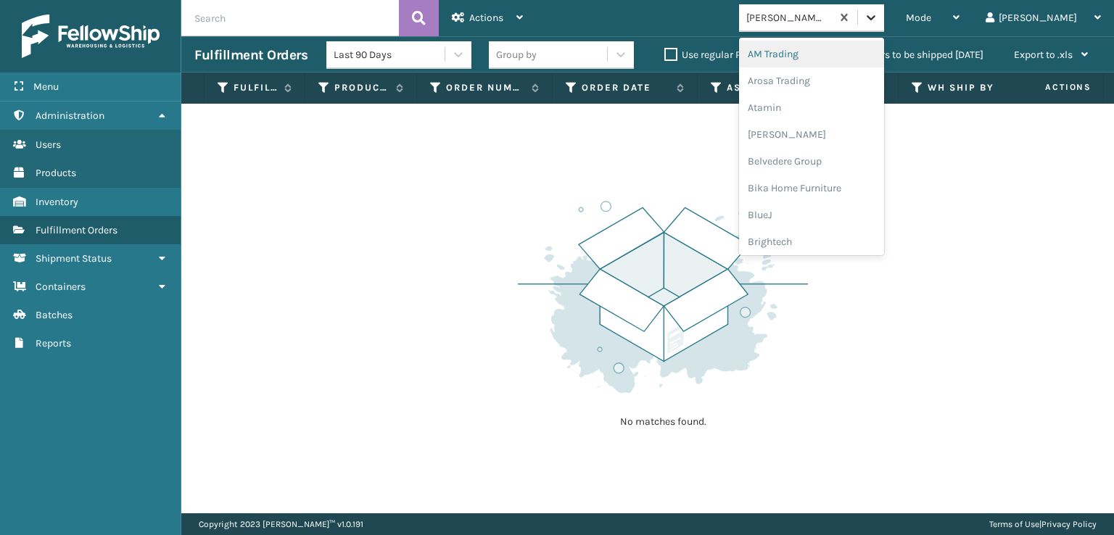
click at [878, 15] on icon at bounding box center [871, 17] width 15 height 15
click at [828, 215] on div "SleepGeekz" at bounding box center [811, 212] width 145 height 27
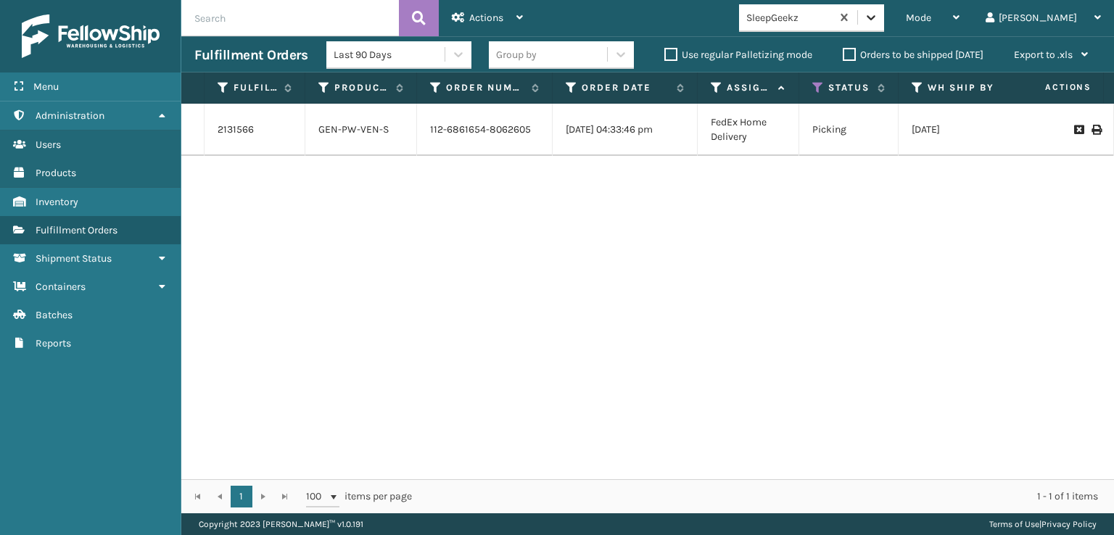
click at [878, 23] on icon at bounding box center [871, 17] width 15 height 15
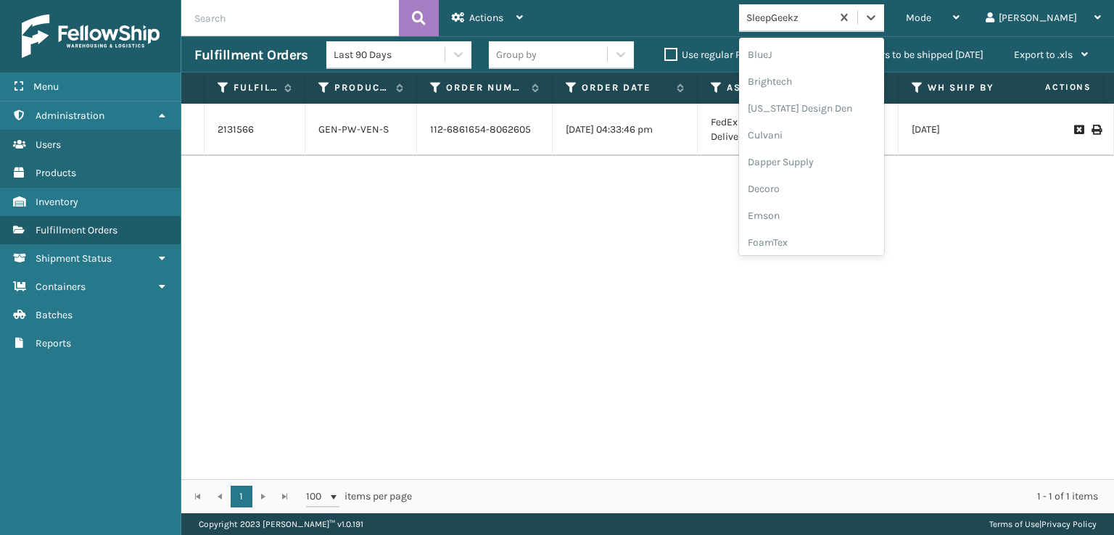
scroll to position [218, 0]
click at [829, 184] on div "FoamTex" at bounding box center [811, 185] width 145 height 27
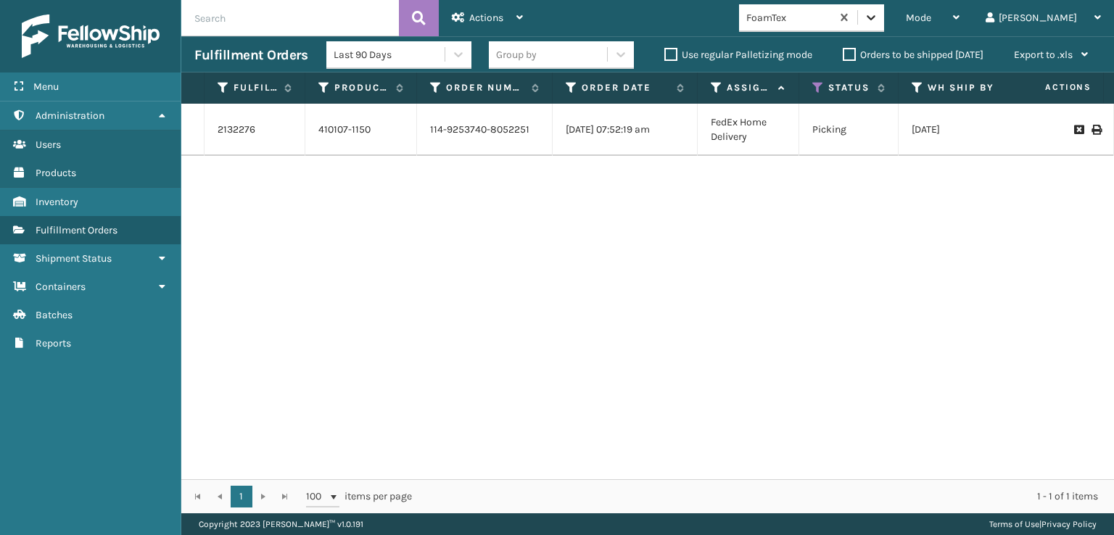
click at [878, 12] on icon at bounding box center [871, 17] width 15 height 15
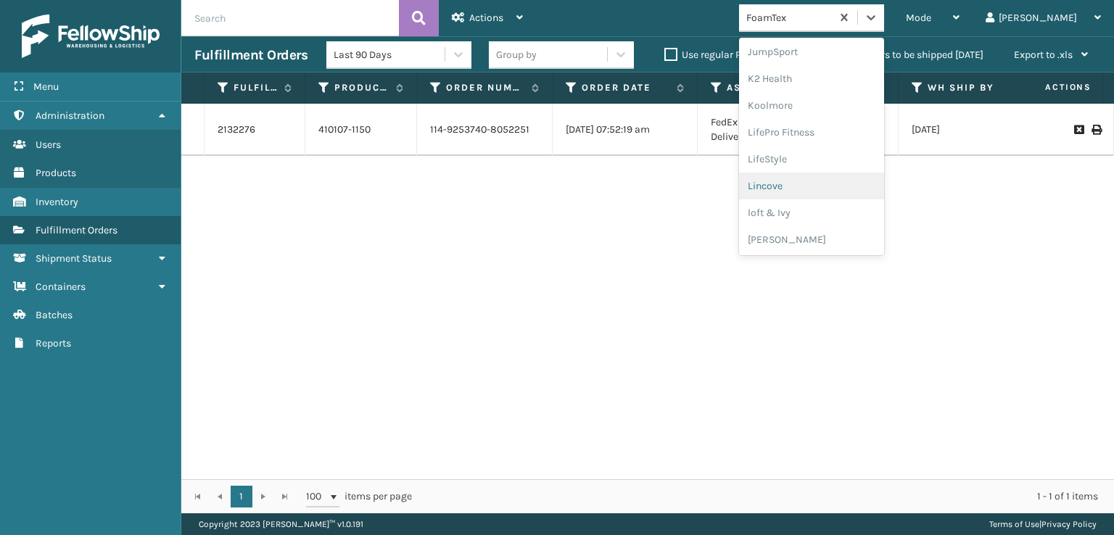
scroll to position [728, 0]
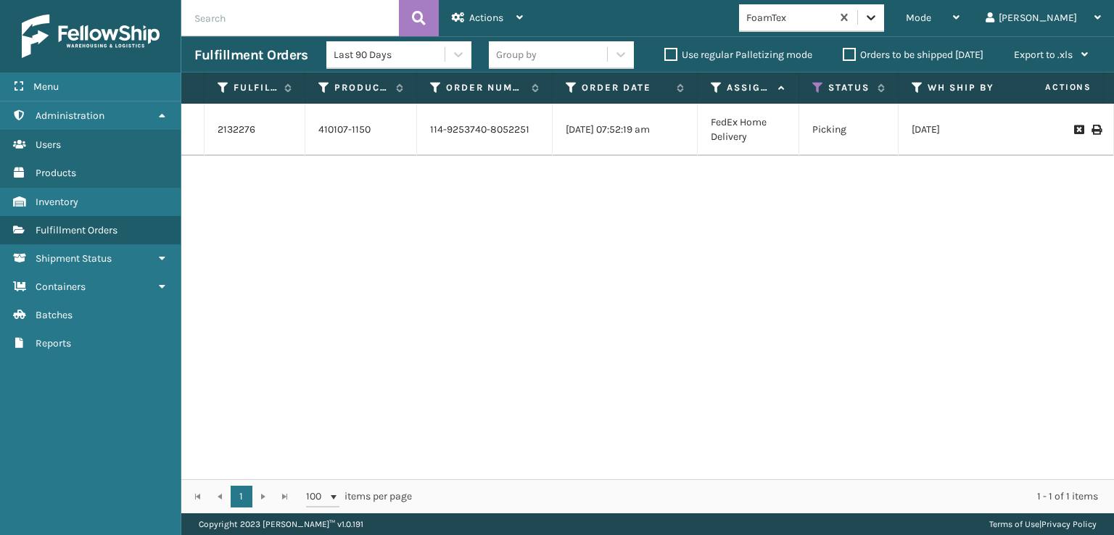
click at [878, 22] on icon at bounding box center [871, 17] width 15 height 15
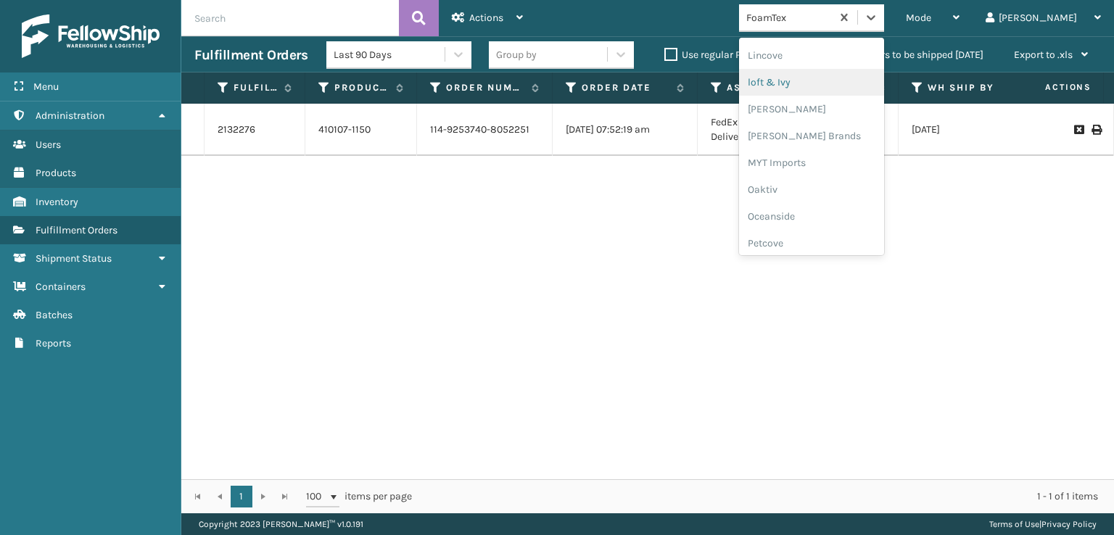
scroll to position [605, 0]
click at [823, 118] on div "[PERSON_NAME] Brands" at bounding box center [811, 120] width 145 height 27
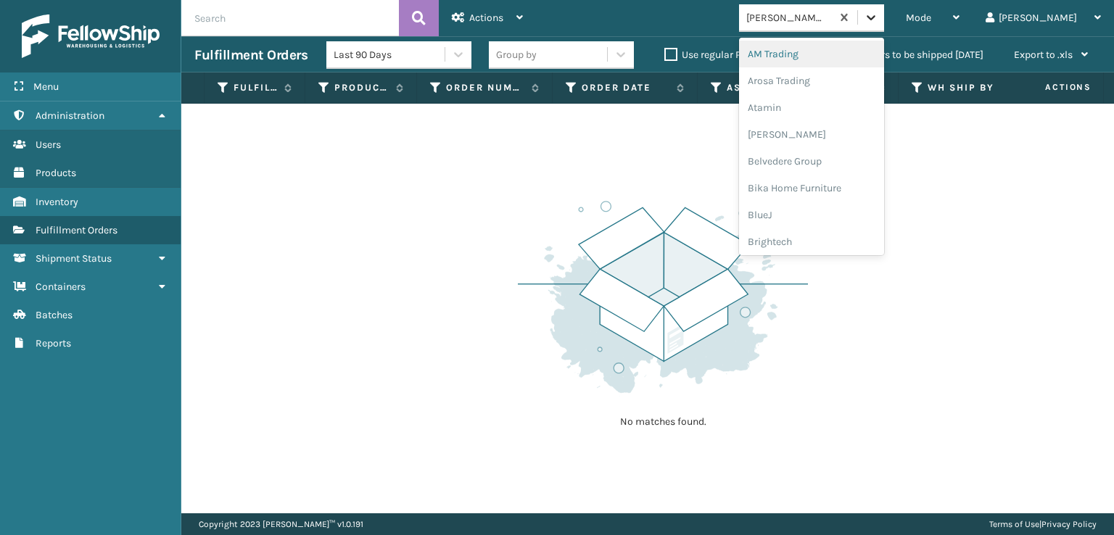
click at [878, 18] on icon at bounding box center [871, 17] width 15 height 15
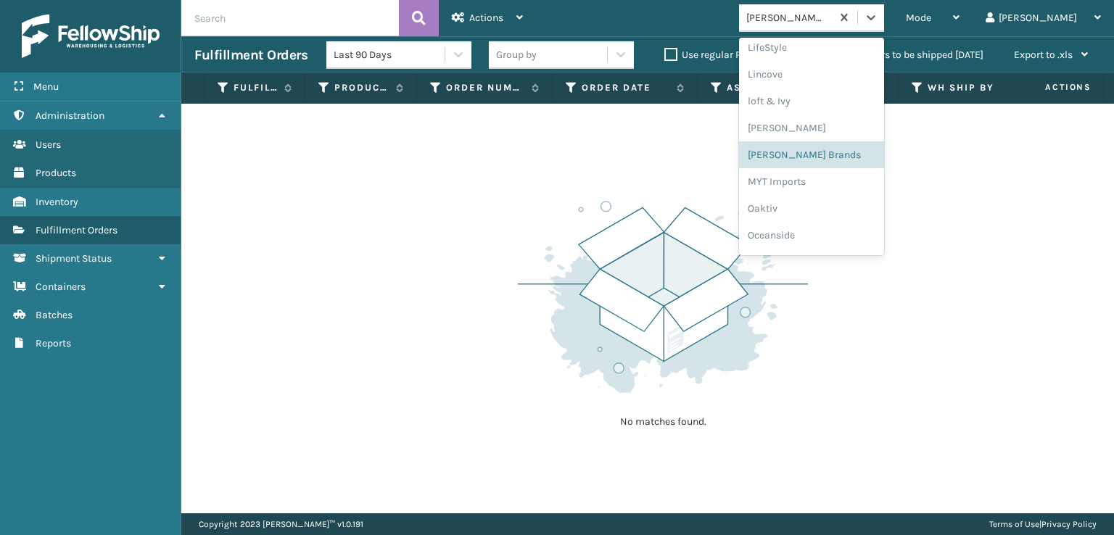
scroll to position [510, 0]
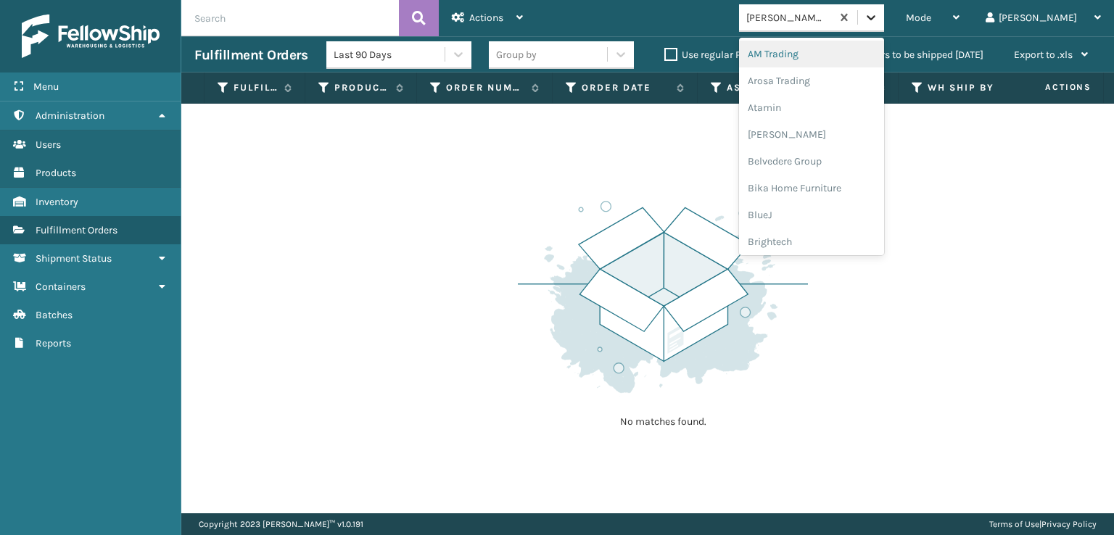
click at [884, 26] on div at bounding box center [871, 17] width 26 height 26
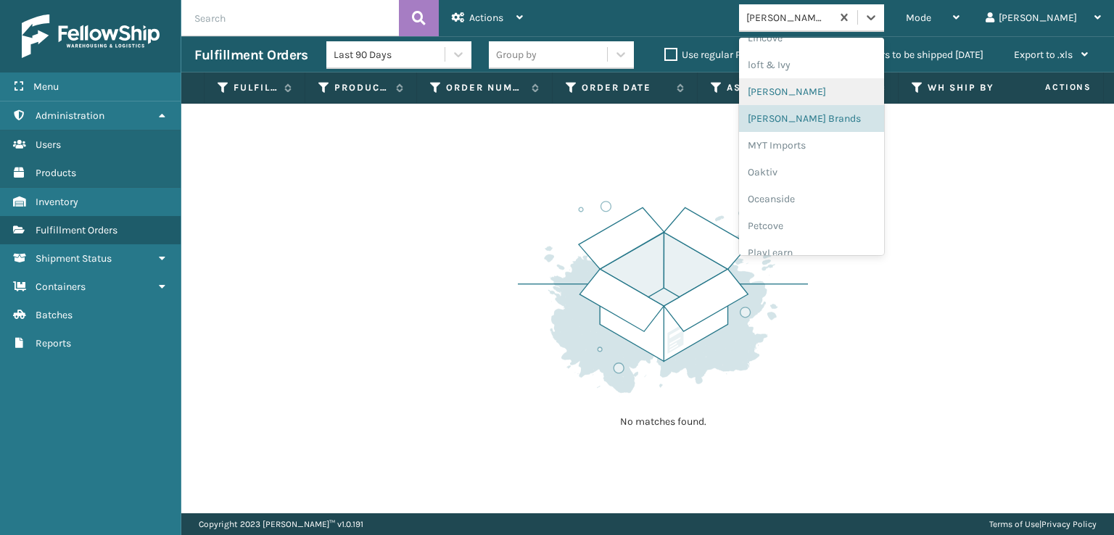
scroll to position [725, 0]
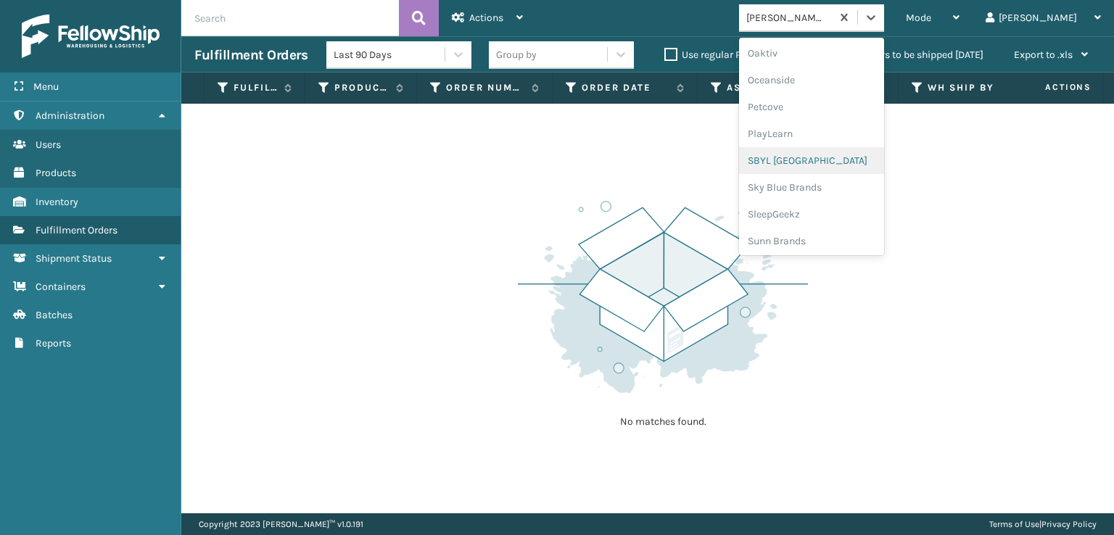
click at [830, 161] on div "SBYL [GEOGRAPHIC_DATA]" at bounding box center [811, 160] width 145 height 27
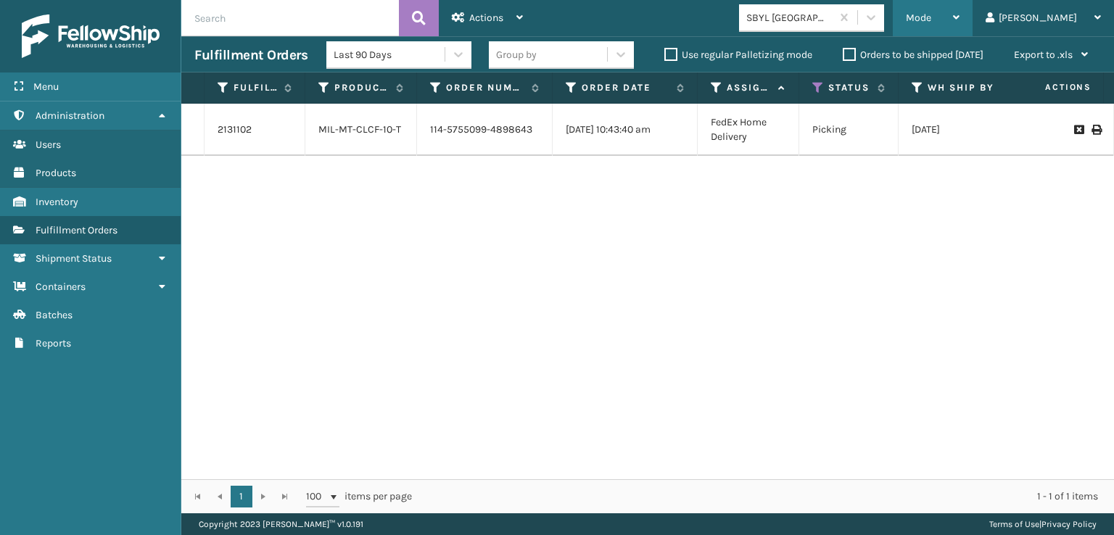
click at [931, 19] on span "Mode" at bounding box center [918, 18] width 25 height 12
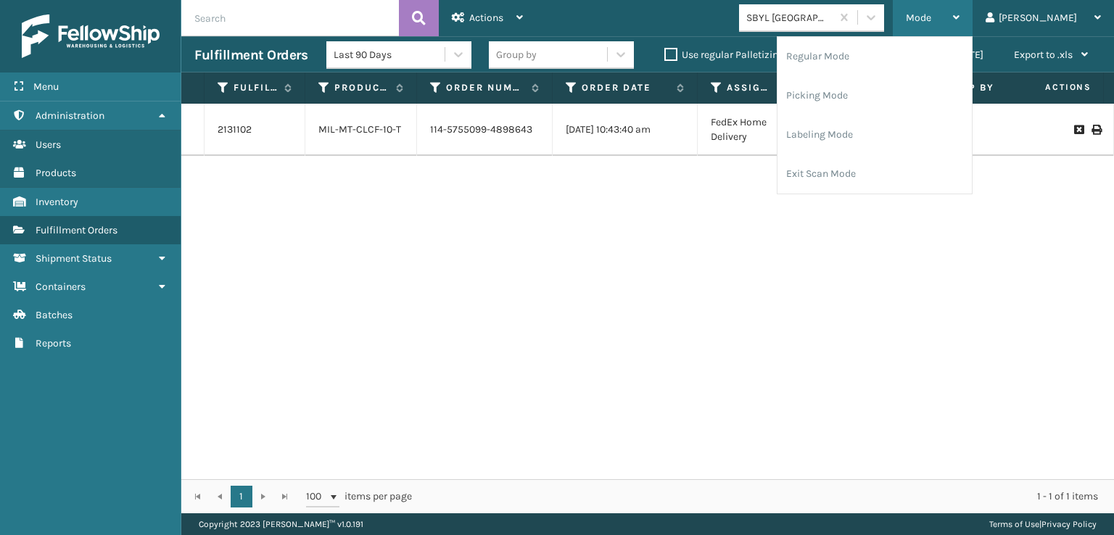
click at [931, 19] on span "Mode" at bounding box center [918, 18] width 25 height 12
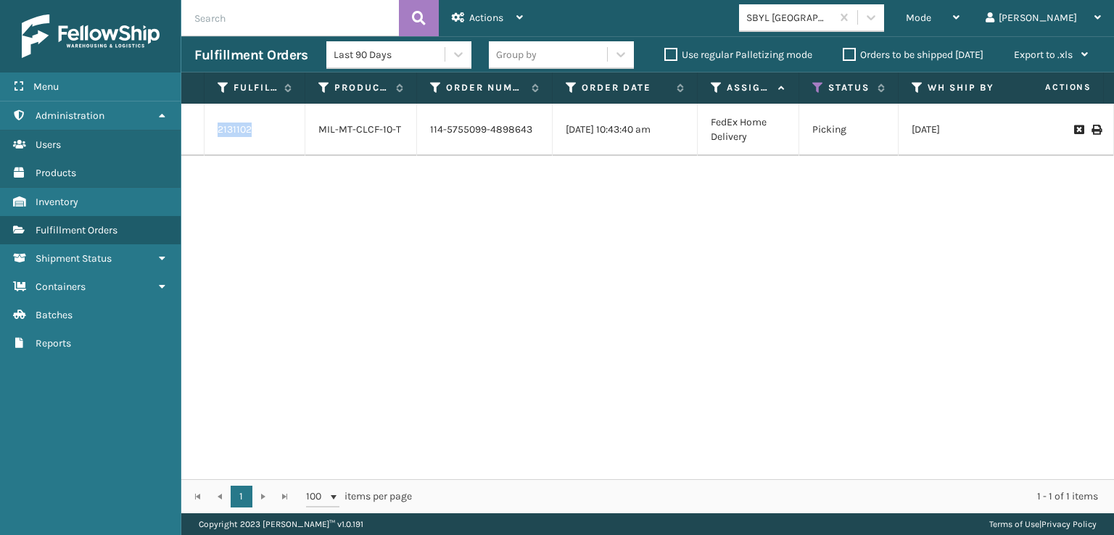
drag, startPoint x: 255, startPoint y: 125, endPoint x: 212, endPoint y: 124, distance: 42.8
click at [212, 124] on td "2131102" at bounding box center [255, 130] width 101 height 52
copy link "2131102"
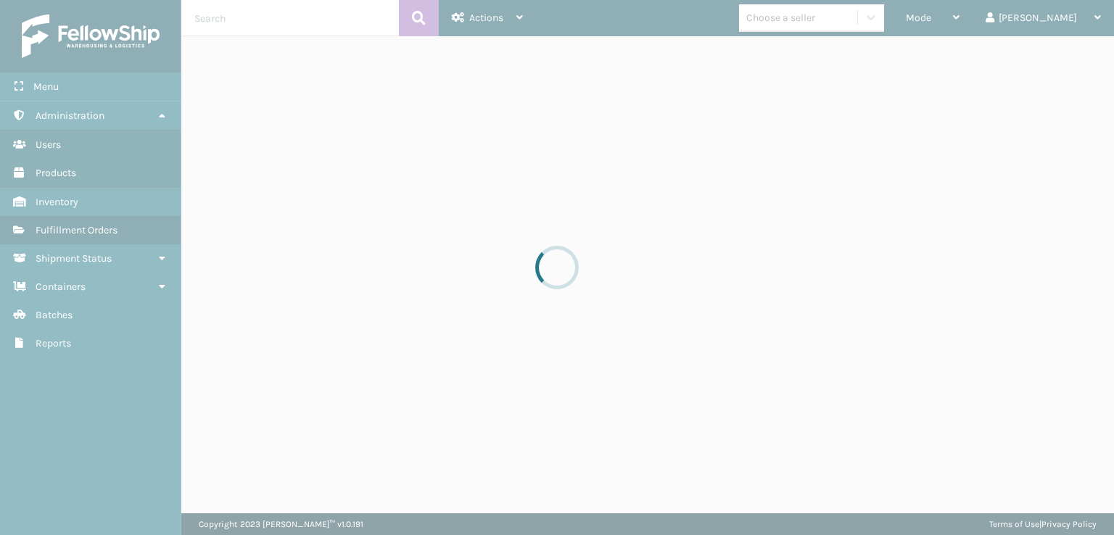
click at [937, 18] on div at bounding box center [557, 267] width 1114 height 535
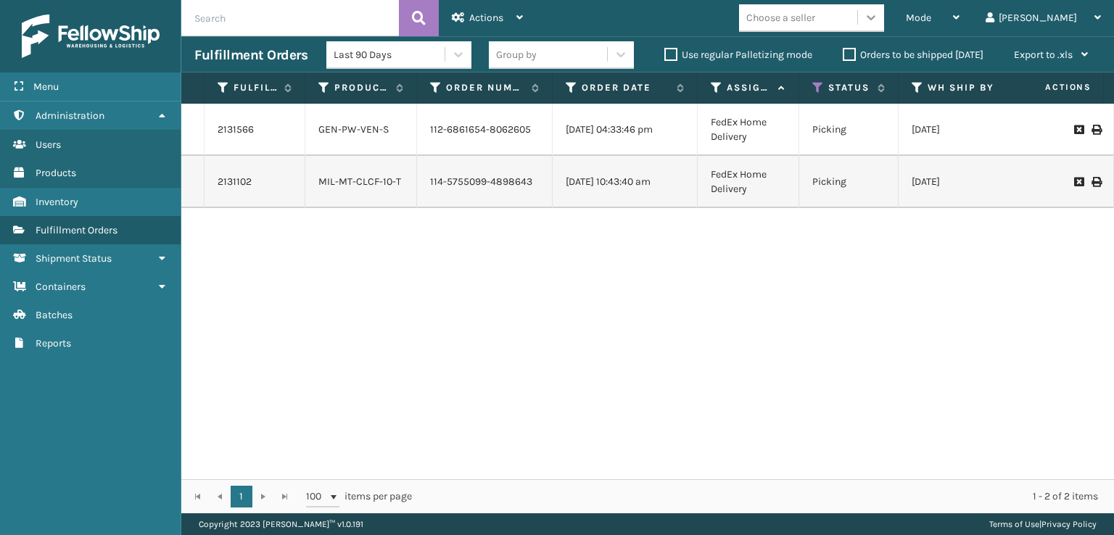
click at [884, 12] on div at bounding box center [871, 17] width 26 height 26
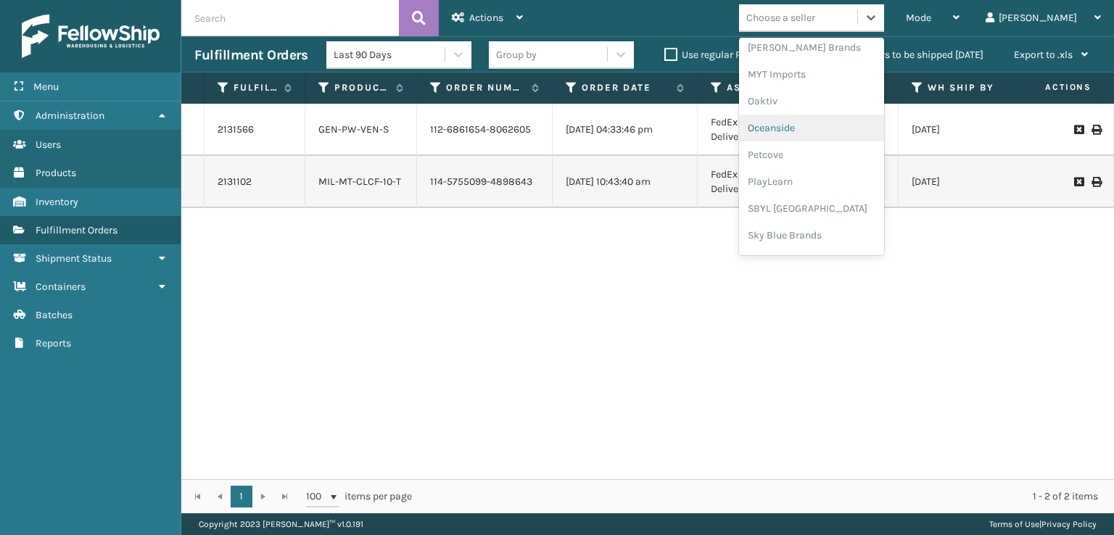
scroll to position [728, 0]
click at [833, 210] on div "SleepGeekz" at bounding box center [811, 212] width 145 height 27
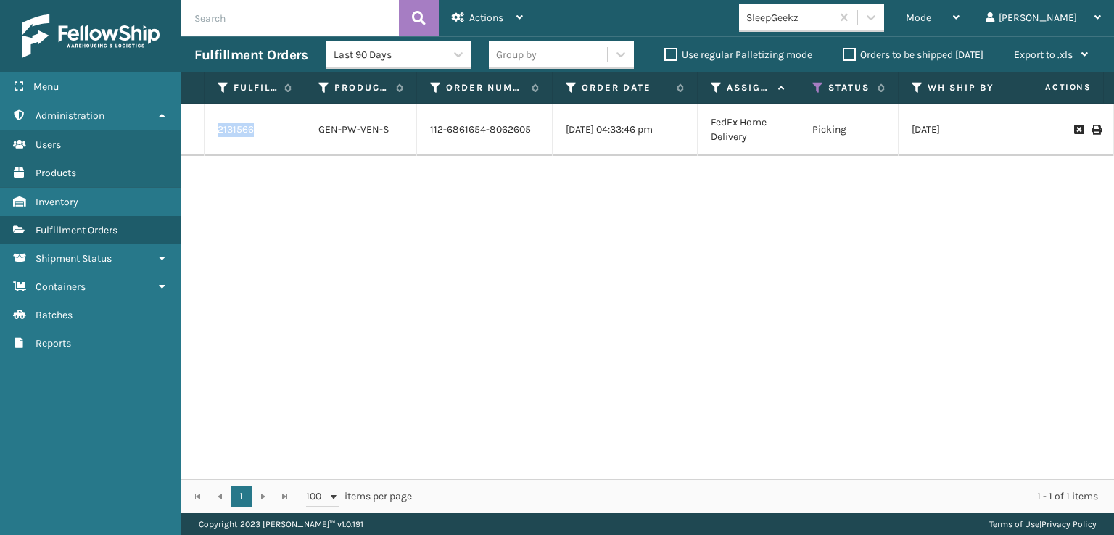
drag, startPoint x: 258, startPoint y: 136, endPoint x: 210, endPoint y: 130, distance: 48.9
click at [210, 130] on td "2131566" at bounding box center [255, 130] width 101 height 52
copy link "2131566"
drag, startPoint x: 399, startPoint y: 137, endPoint x: 319, endPoint y: 139, distance: 79.8
click at [319, 137] on div "GEN-PW-VEN-S" at bounding box center [360, 130] width 85 height 15
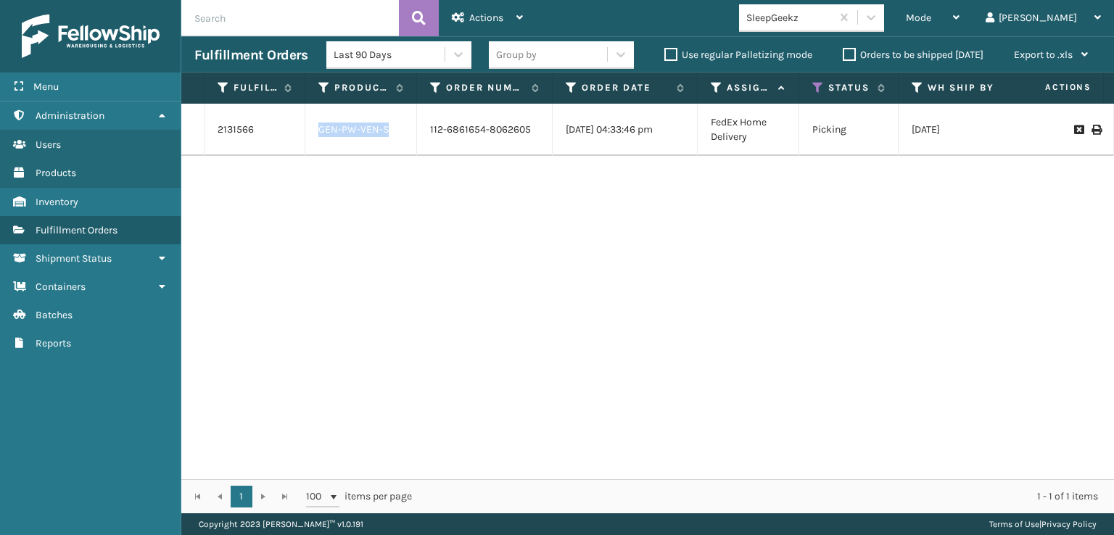
copy link "GEN-PW-VEN-S"
click at [931, 12] on span "Mode" at bounding box center [918, 18] width 25 height 12
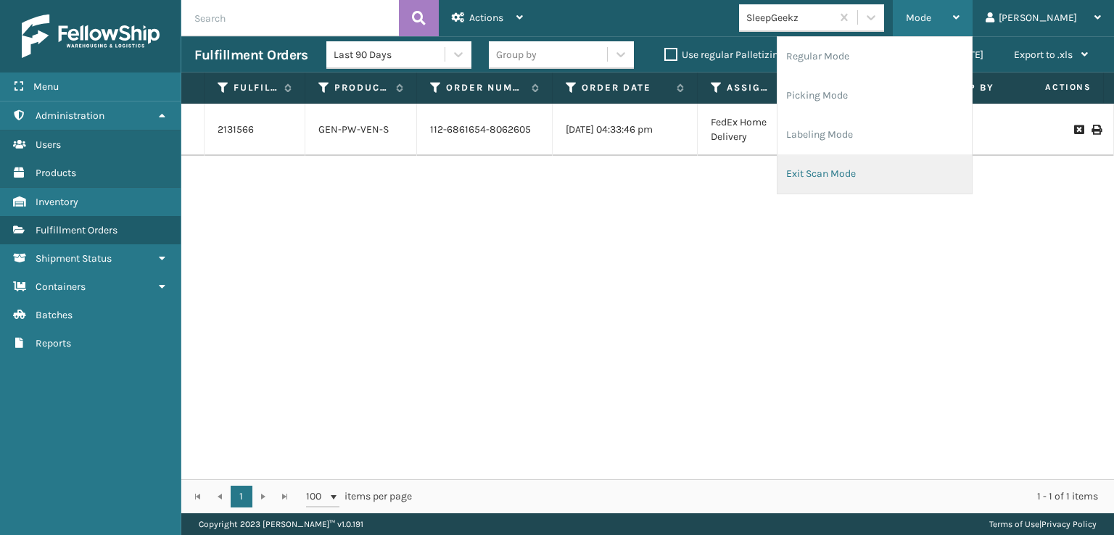
click at [888, 171] on li "Exit Scan Mode" at bounding box center [875, 173] width 194 height 39
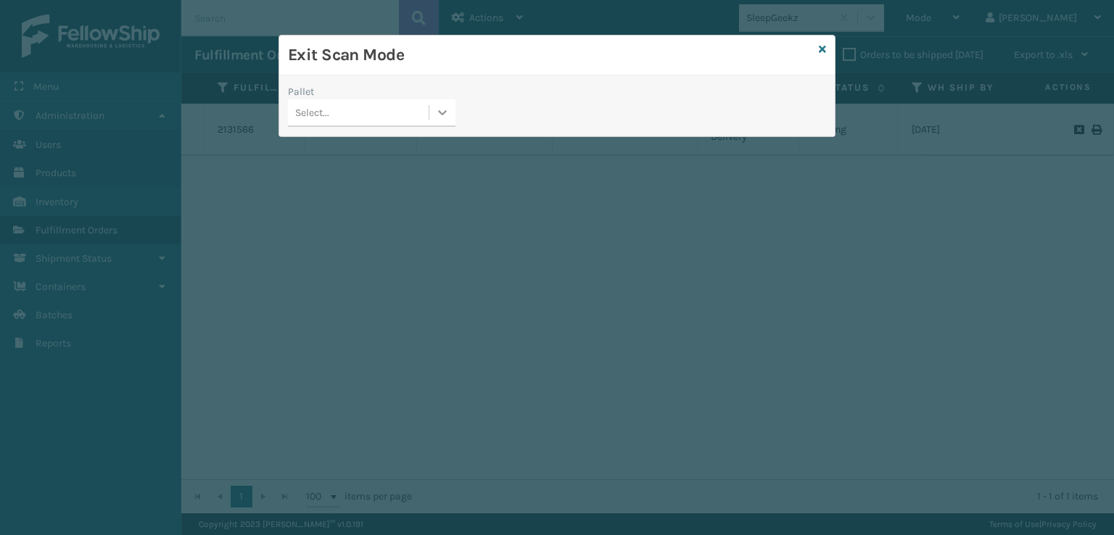
click at [445, 113] on icon at bounding box center [442, 112] width 15 height 15
click at [369, 149] on div "FDXG-1FYO8QJDIV" at bounding box center [372, 149] width 168 height 27
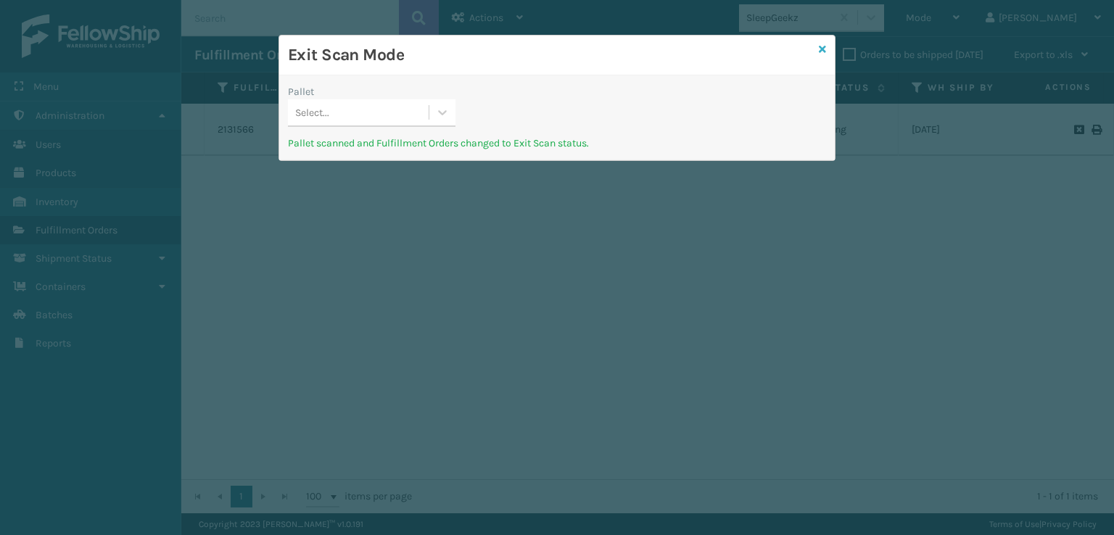
click at [824, 44] on icon at bounding box center [822, 49] width 7 height 10
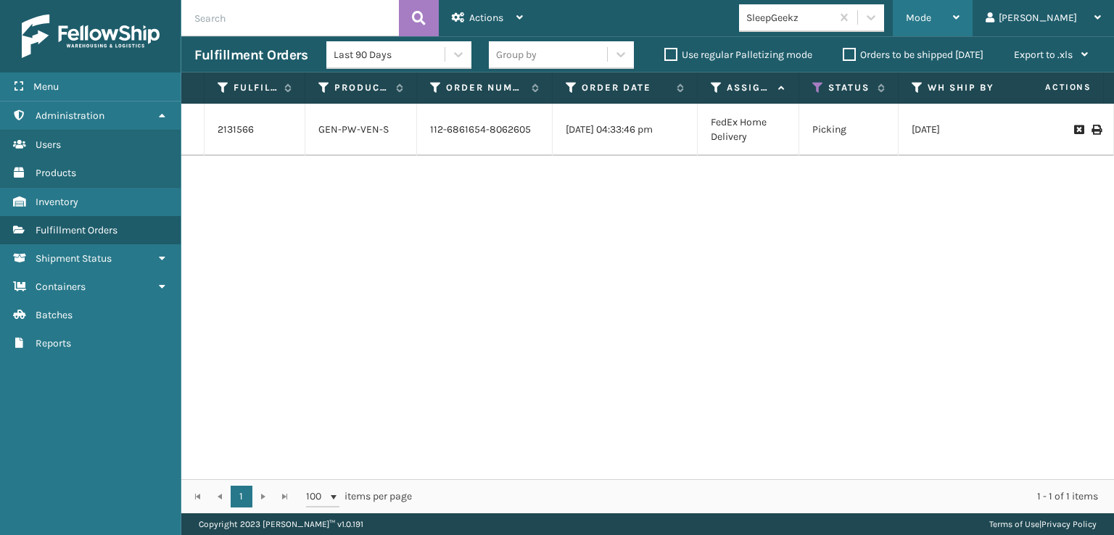
click at [959, 21] on div "Mode Regular Mode Picking Mode Labeling Mode Exit Scan Mode" at bounding box center [933, 18] width 80 height 36
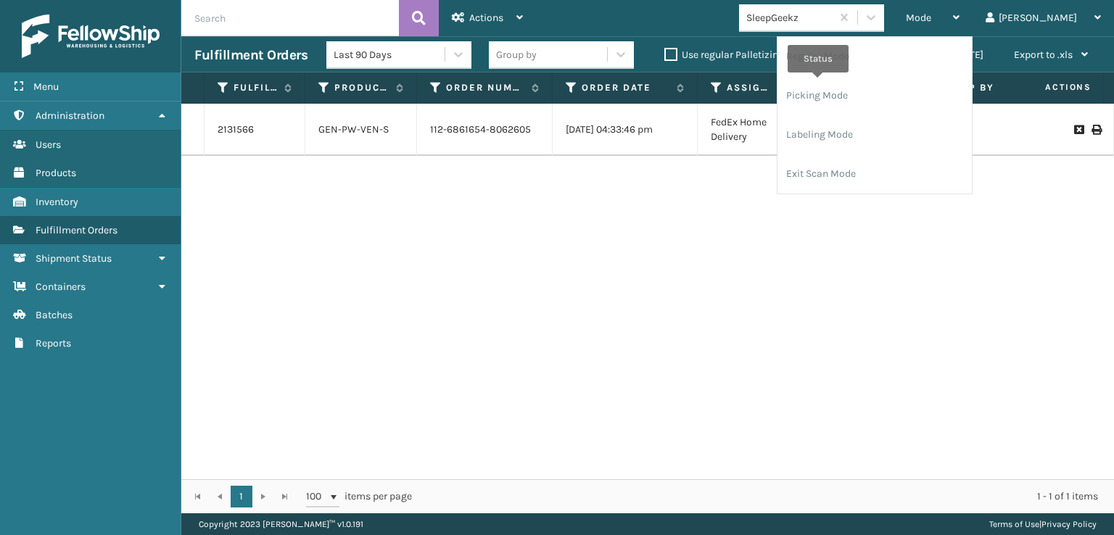
click at [818, 83] on icon at bounding box center [818, 87] width 12 height 13
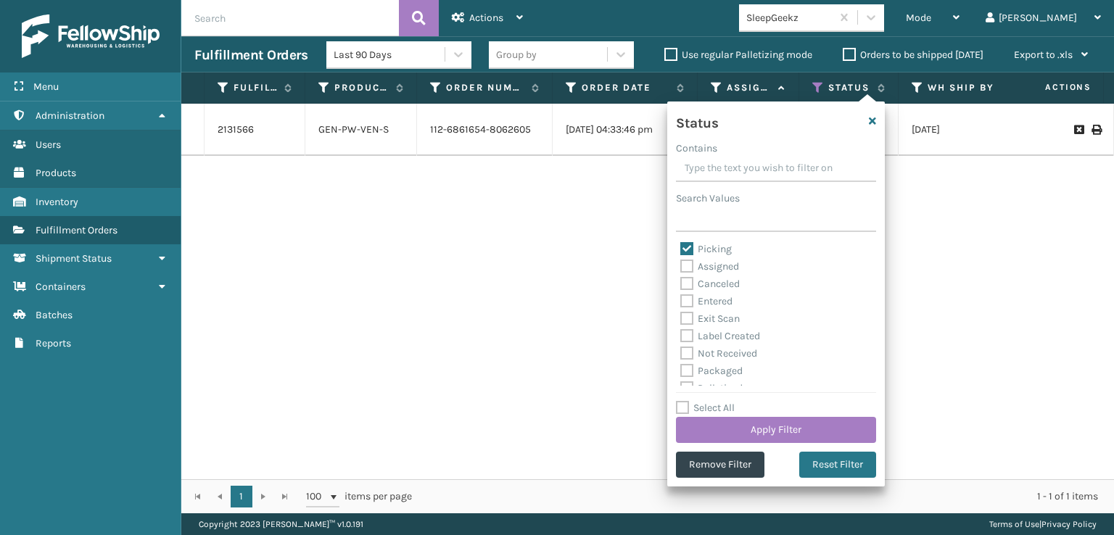
click at [685, 250] on label "Picking" at bounding box center [705, 249] width 51 height 12
click at [681, 250] on input "Picking" at bounding box center [680, 245] width 1 height 9
checkbox input "false"
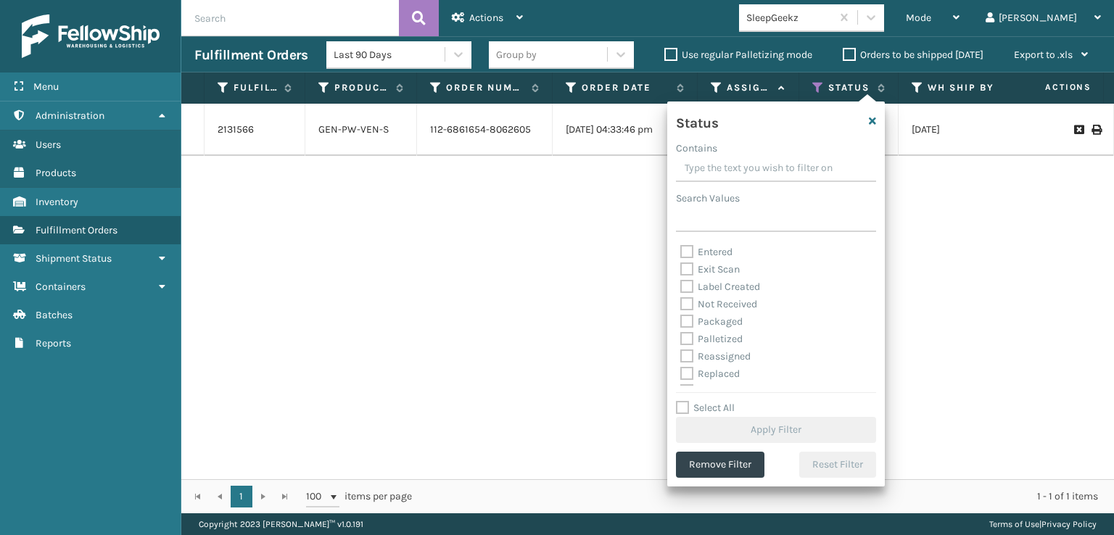
scroll to position [73, 0]
click at [685, 311] on label "Palletized" at bounding box center [711, 316] width 62 height 12
click at [681, 311] on input "Palletized" at bounding box center [680, 312] width 1 height 9
checkbox input "true"
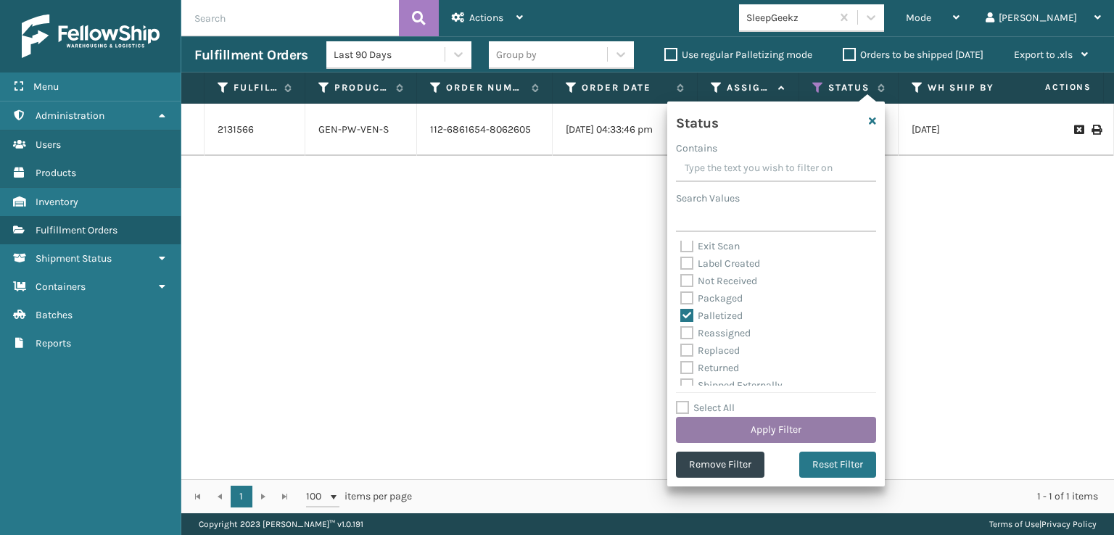
click at [751, 423] on button "Apply Filter" at bounding box center [776, 430] width 200 height 26
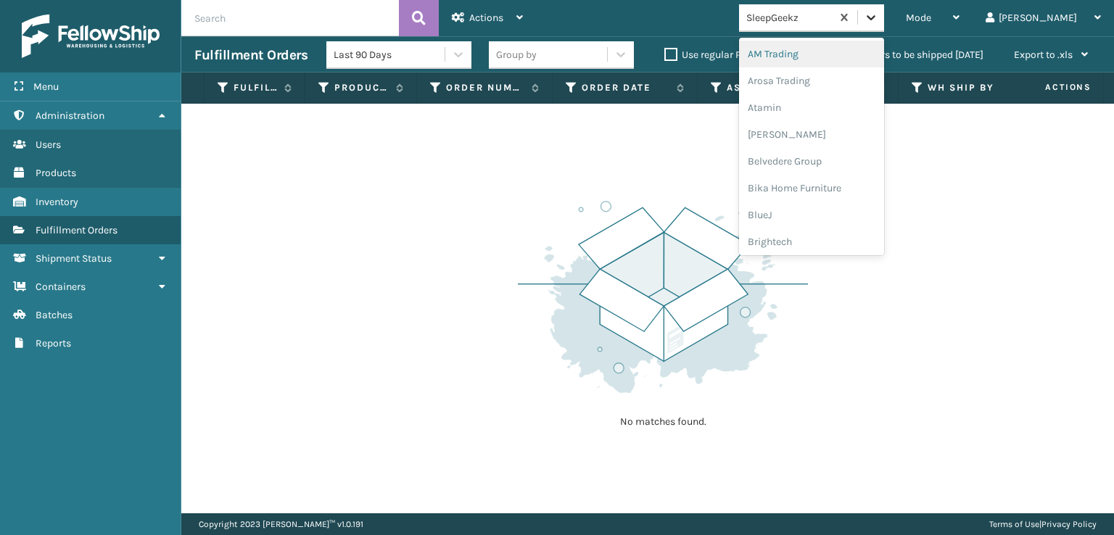
click at [878, 24] on icon at bounding box center [871, 17] width 15 height 15
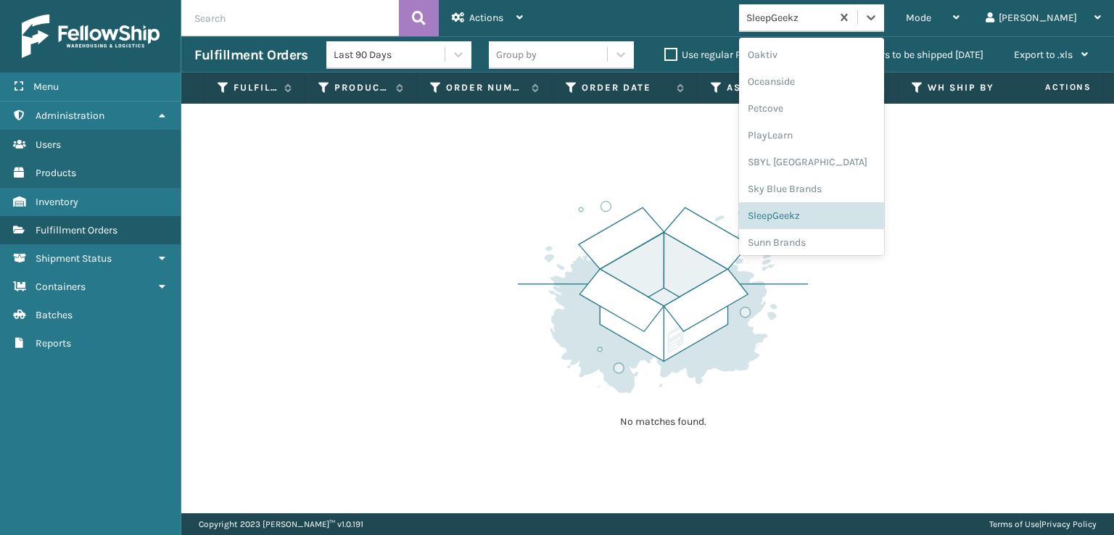
scroll to position [728, 0]
click at [836, 210] on div "SleepGeekz" at bounding box center [811, 212] width 145 height 27
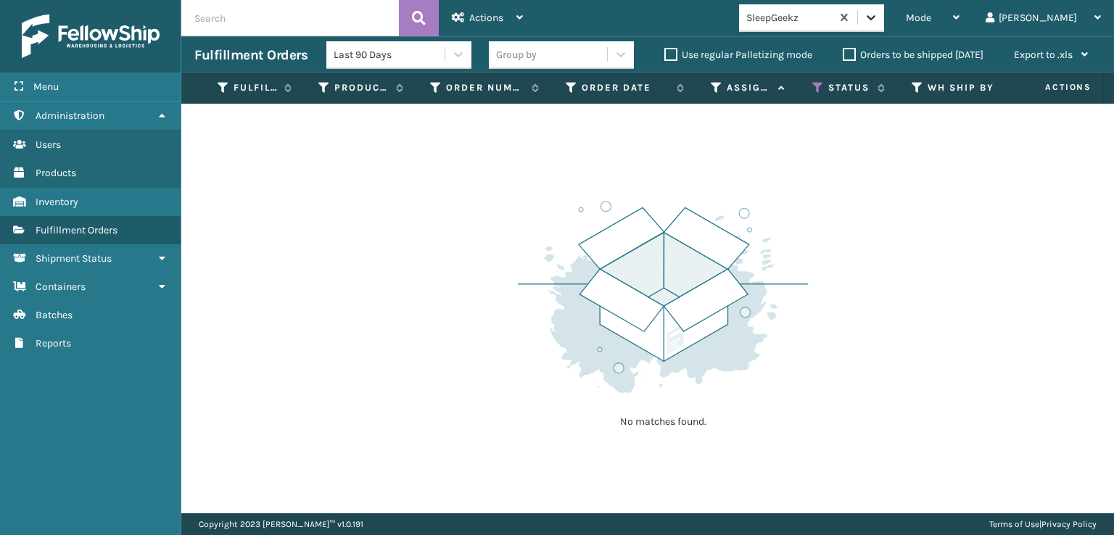
click at [878, 21] on icon at bounding box center [871, 17] width 15 height 15
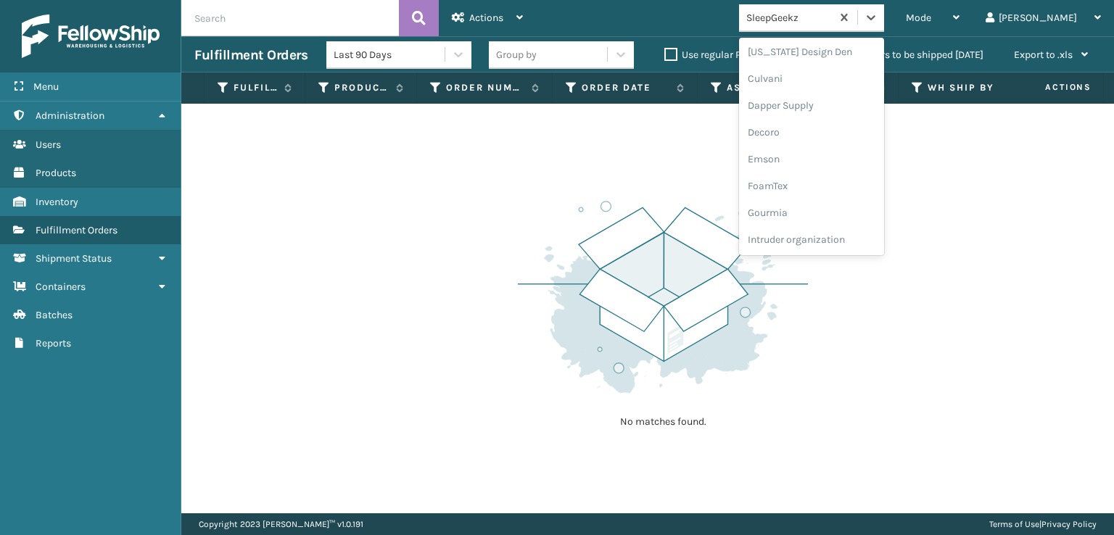
scroll to position [218, 0]
click at [832, 184] on div "FoamTex" at bounding box center [811, 185] width 145 height 27
click at [878, 15] on icon at bounding box center [871, 17] width 15 height 15
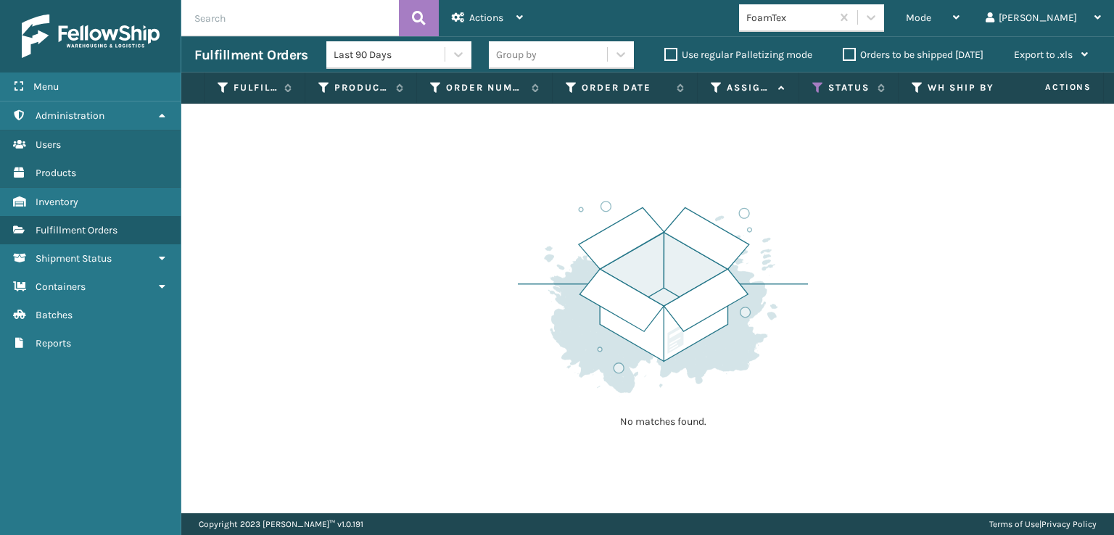
click at [714, 142] on div "No matches found." at bounding box center [647, 309] width 933 height 410
click at [820, 82] on th "Status" at bounding box center [848, 88] width 99 height 31
click at [820, 83] on icon at bounding box center [818, 87] width 12 height 13
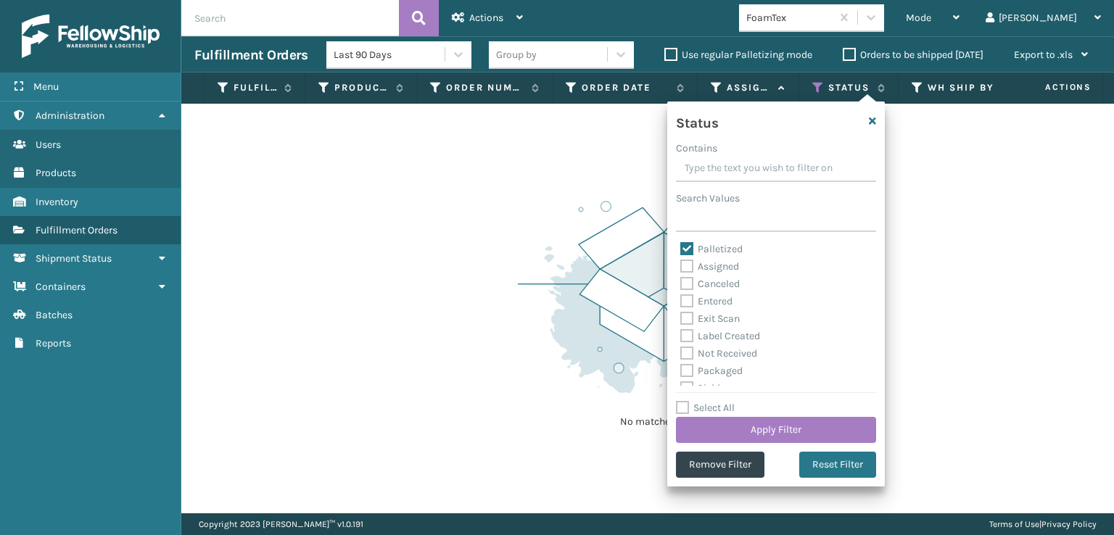
scroll to position [73, 0]
click at [687, 263] on label "Label Created" at bounding box center [720, 263] width 80 height 12
click at [681, 263] on input "Label Created" at bounding box center [680, 259] width 1 height 9
checkbox input "true"
click at [739, 427] on button "Apply Filter" at bounding box center [776, 430] width 200 height 26
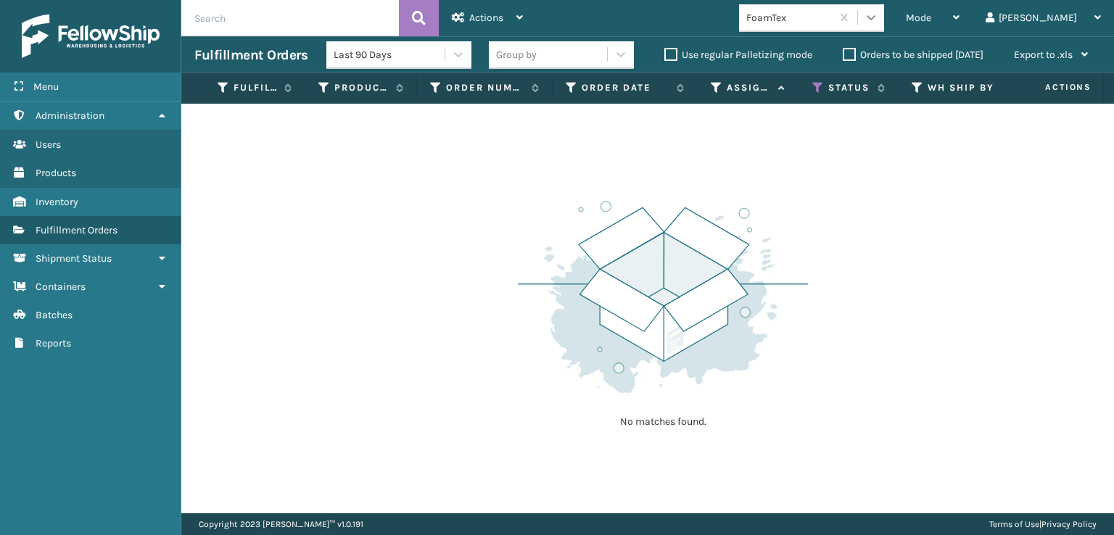
click at [878, 17] on icon at bounding box center [871, 17] width 15 height 15
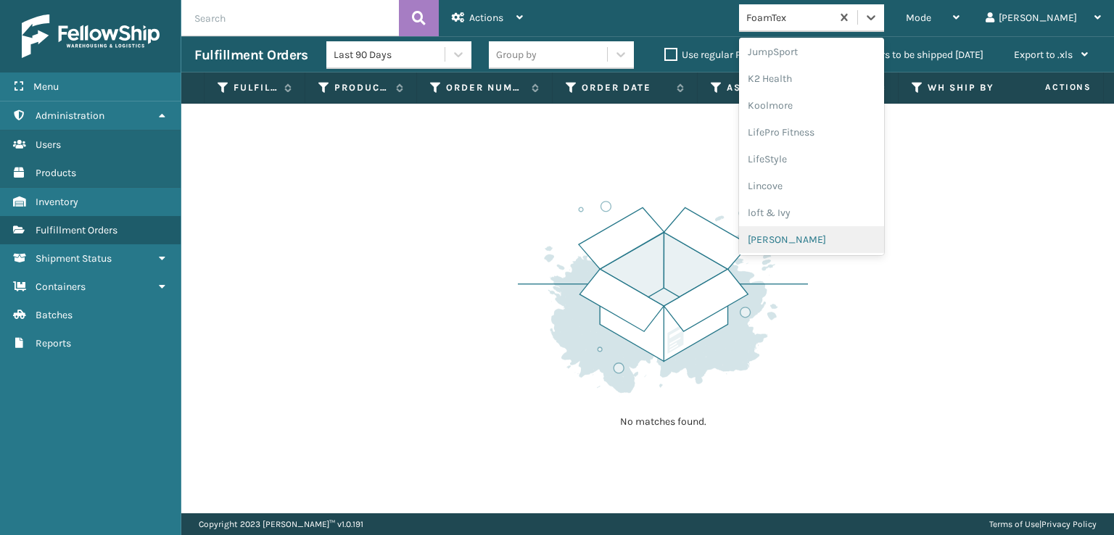
scroll to position [728, 0]
click at [831, 213] on div "SleepGeekz" at bounding box center [811, 212] width 145 height 27
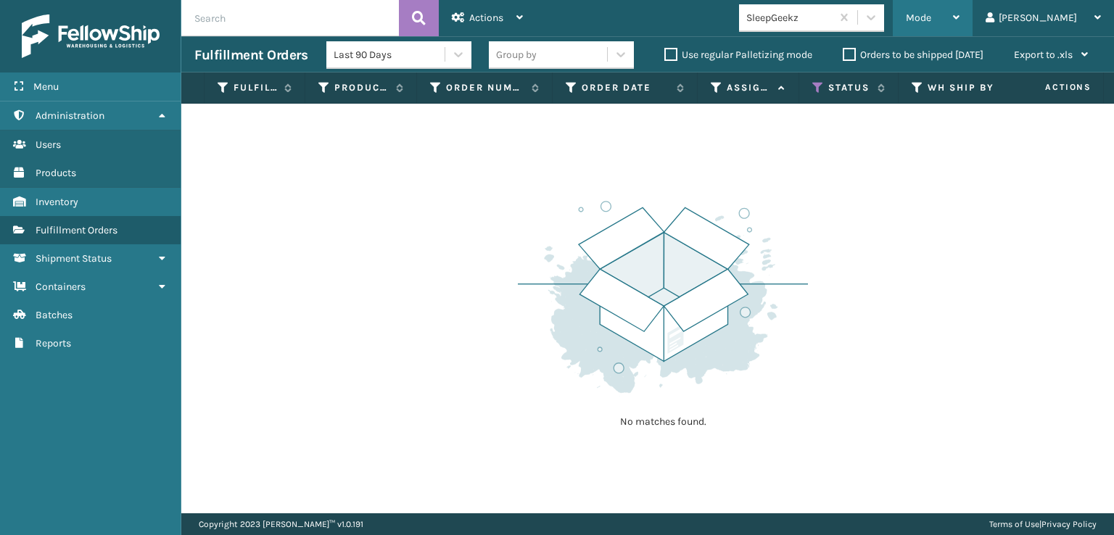
drag, startPoint x: 975, startPoint y: 12, endPoint x: 965, endPoint y: 27, distance: 17.7
click at [931, 12] on span "Mode" at bounding box center [918, 18] width 25 height 12
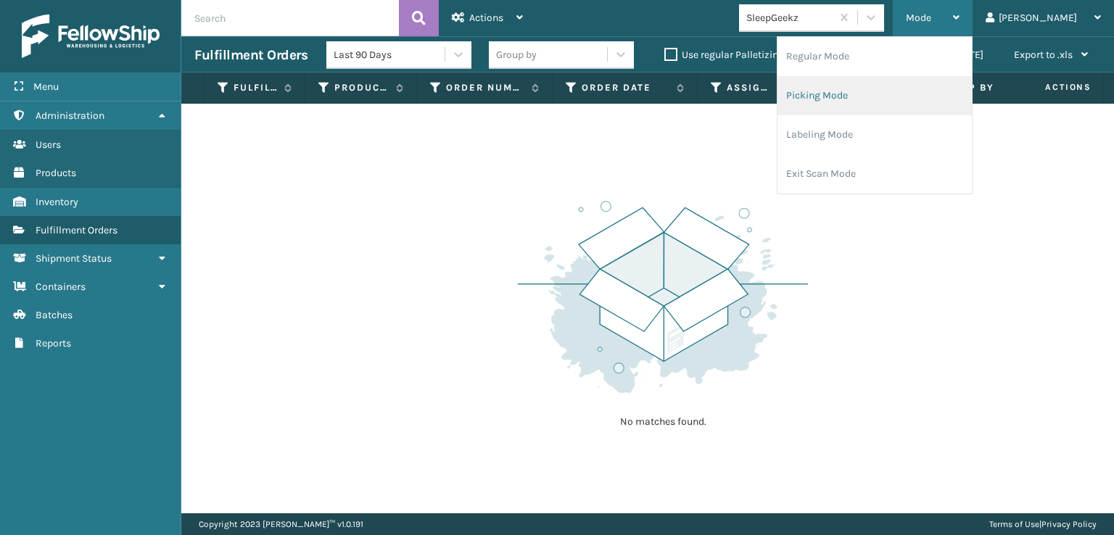
click at [870, 92] on li "Picking Mode" at bounding box center [875, 95] width 194 height 39
